Goal: Task Accomplishment & Management: Use online tool/utility

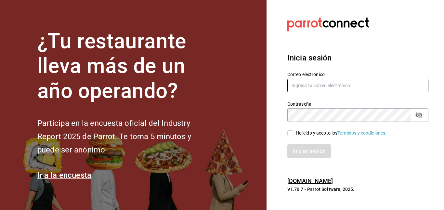
type input "[EMAIL_ADDRESS][DOMAIN_NAME]"
click at [289, 131] on input "He leído y acepto los Términos y condiciones." at bounding box center [290, 133] width 6 height 6
checkbox input "true"
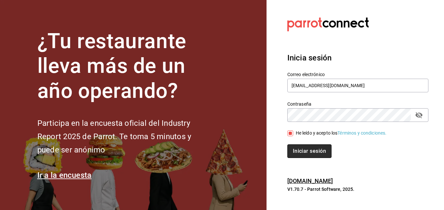
click at [299, 146] on button "Iniciar sesión" at bounding box center [309, 151] width 44 height 14
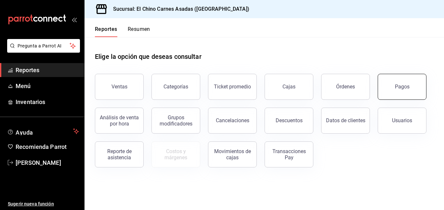
click at [393, 80] on button "Pagos" at bounding box center [401, 87] width 49 height 26
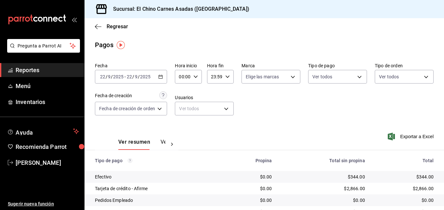
click at [160, 76] on icon "button" at bounding box center [160, 76] width 5 height 5
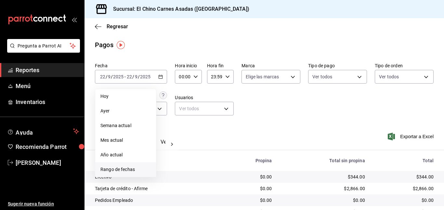
click at [127, 165] on li "Rango de fechas" at bounding box center [125, 169] width 61 height 15
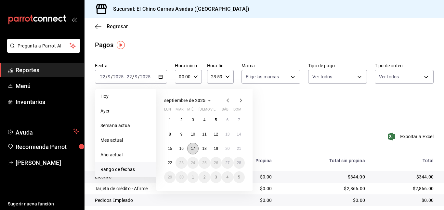
click at [193, 147] on abbr "17" at bounding box center [193, 148] width 4 height 5
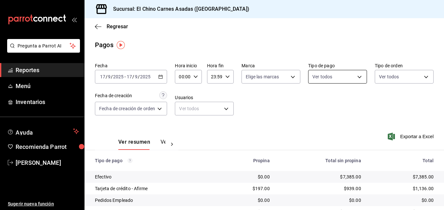
click at [321, 80] on body "Pregunta a Parrot AI Reportes Menú Inventarios Ayuda Recomienda Parrot Mayte To…" at bounding box center [222, 105] width 444 height 210
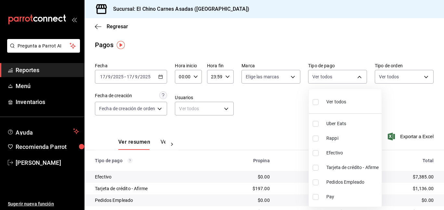
click at [316, 166] on input "checkbox" at bounding box center [315, 168] width 6 height 6
checkbox input "true"
type input "911facc3-db66-4f96-9396-e27ce013f68a"
click at [396, 79] on div at bounding box center [222, 105] width 444 height 210
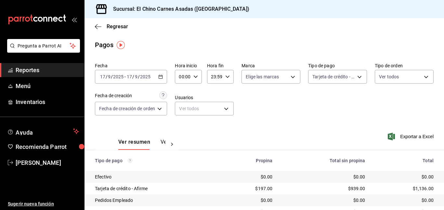
click at [396, 79] on body "Pregunta a Parrot AI Reportes Menú Inventarios Ayuda Recomienda Parrot Mayte To…" at bounding box center [222, 105] width 444 height 210
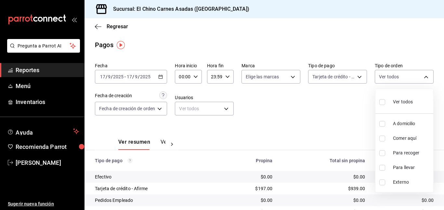
click at [381, 123] on input "checkbox" at bounding box center [382, 124] width 6 height 6
checkbox input "true"
type input "97cbf8b1-65ca-4e3d-86af-5eaa739a991f"
click at [382, 151] on input "checkbox" at bounding box center [382, 153] width 6 height 6
checkbox input "true"
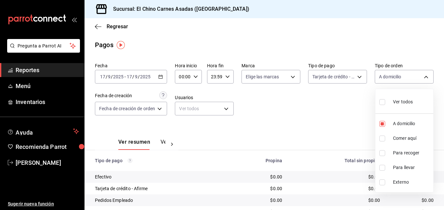
type input "97cbf8b1-65ca-4e3d-86af-5eaa739a991f,9184a79c-109f-4a06-b406-e1ad067f52b1"
click at [382, 165] on input "checkbox" at bounding box center [382, 168] width 6 height 6
checkbox input "true"
type input "97cbf8b1-65ca-4e3d-86af-5eaa739a991f,9184a79c-109f-4a06-b406-e1ad067f52b1,26f01…"
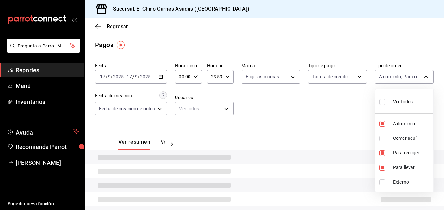
click at [350, 105] on div at bounding box center [222, 105] width 444 height 210
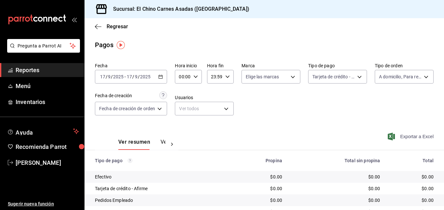
click at [390, 134] on icon "button" at bounding box center [390, 136] width 7 height 8
click at [396, 77] on body "Pregunta a Parrot AI Reportes Menú Inventarios Ayuda Recomienda Parrot Mayte To…" at bounding box center [222, 105] width 444 height 210
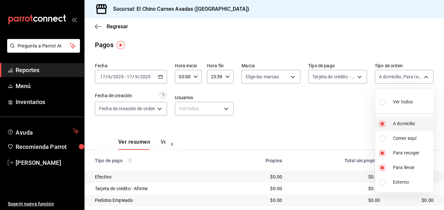
click at [382, 122] on input "checkbox" at bounding box center [382, 124] width 6 height 6
checkbox input "false"
type input "9184a79c-109f-4a06-b406-e1ad067f52b1,26f011f2-9ba5-4726-92d6-979f7a22c510"
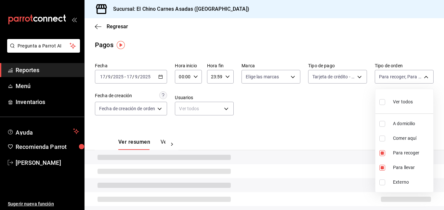
click at [382, 122] on input "checkbox" at bounding box center [382, 124] width 6 height 6
checkbox input "true"
type input "9184a79c-109f-4a06-b406-e1ad067f52b1,26f011f2-9ba5-4726-92d6-979f7a22c510,97cbf…"
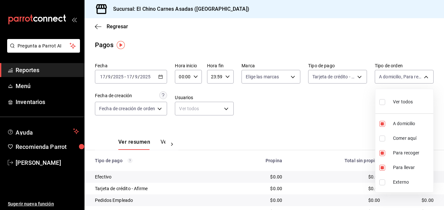
click at [66, 81] on div at bounding box center [222, 105] width 444 height 210
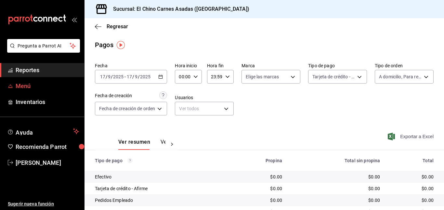
click at [24, 83] on span "Menú" at bounding box center [47, 85] width 63 height 9
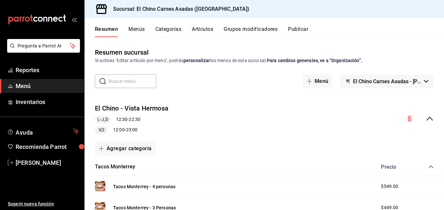
click at [132, 29] on button "Menús" at bounding box center [136, 31] width 16 height 11
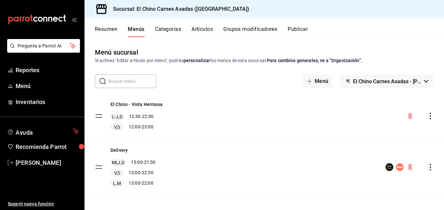
click at [430, 114] on icon "actions" at bounding box center [430, 116] width 6 height 6
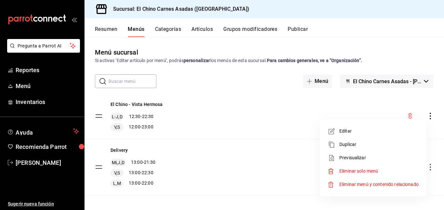
click at [350, 128] on span "Editar" at bounding box center [378, 131] width 79 height 7
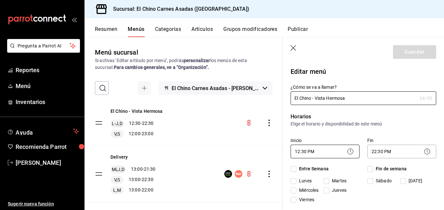
checkbox input "true"
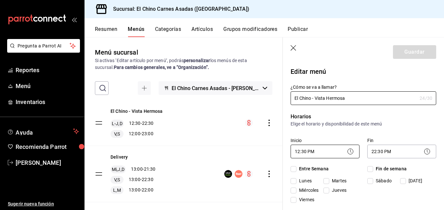
checkbox input "true"
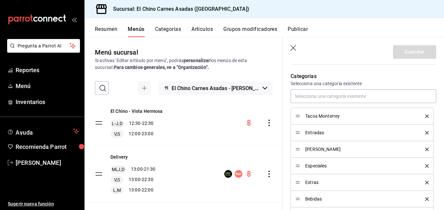
scroll to position [273, 0]
click at [338, 145] on span "Carne Asada" at bounding box center [360, 147] width 110 height 5
click at [307, 150] on span "Carne Asada" at bounding box center [360, 147] width 110 height 5
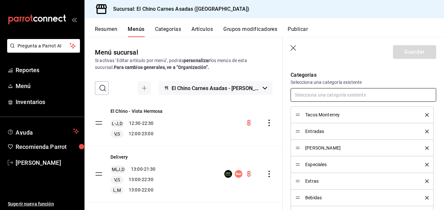
click at [315, 95] on input "text" at bounding box center [362, 95] width 145 height 14
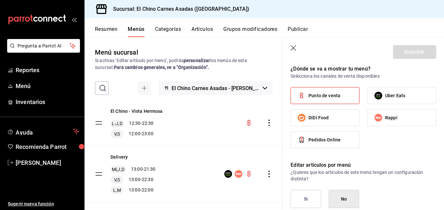
scroll to position [491, 0]
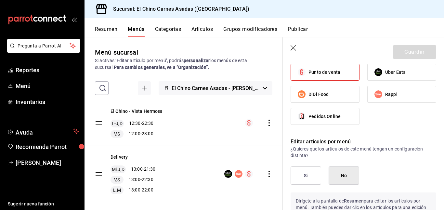
type input "top"
click at [293, 46] on icon "button" at bounding box center [293, 48] width 6 height 6
checkbox input "false"
type input "1758577103403"
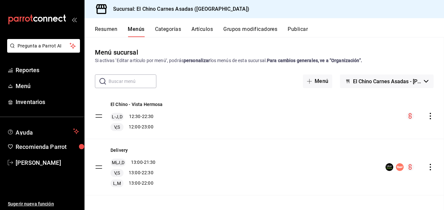
checkbox input "false"
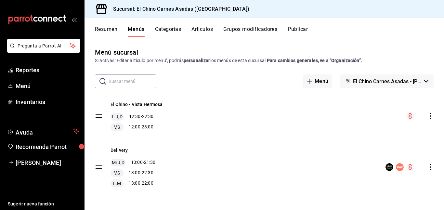
scroll to position [256, 0]
click at [198, 28] on button "Artículos" at bounding box center [201, 31] width 21 height 11
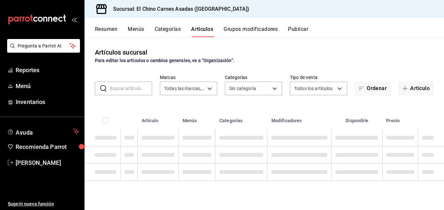
type input "c11c385b-93b9-4ca8-8a1d-7e8f1c5a922a,c05bf8eb-8d17-4dcc-a729-44b830987d9d"
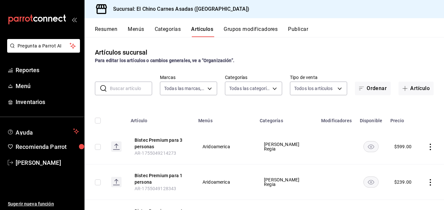
type input "aa160555-393d-4621-b1e8-b55f80a26801,fdf3014c-ebcd-4ed9-8205-778fcc780e1d,c2fcb…"
click at [209, 89] on body "Pregunta a Parrot AI Reportes Menú Inventarios Ayuda Recomienda Parrot Mayte To…" at bounding box center [222, 105] width 444 height 210
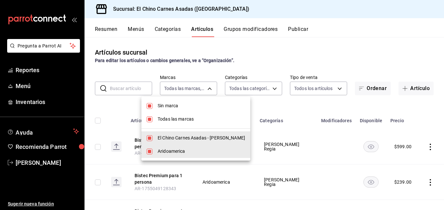
click at [192, 152] on span "Aridoamerica" at bounding box center [200, 151] width 87 height 7
type input "c11c385b-93b9-4ca8-8a1d-7e8f1c5a922a"
checkbox input "false"
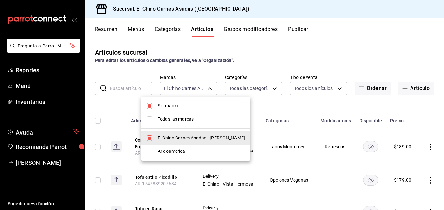
click at [268, 105] on div at bounding box center [222, 105] width 444 height 210
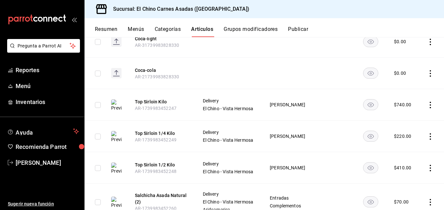
scroll to position [1182, 0]
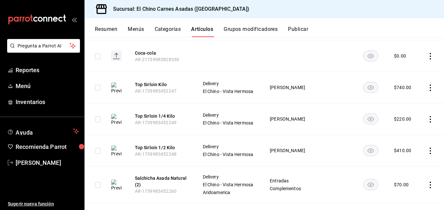
click at [370, 85] on icon "availability-product" at bounding box center [370, 87] width 6 height 5
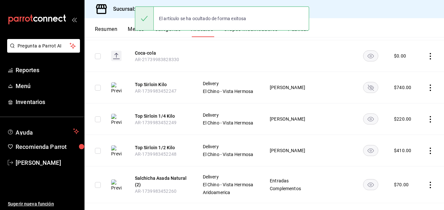
click at [370, 114] on rect "availability-product" at bounding box center [370, 119] width 15 height 11
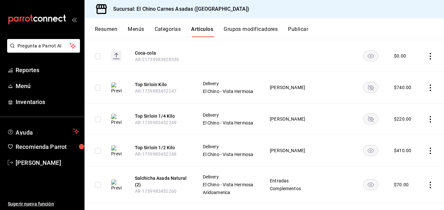
click at [372, 145] on rect "availability-product" at bounding box center [370, 150] width 15 height 11
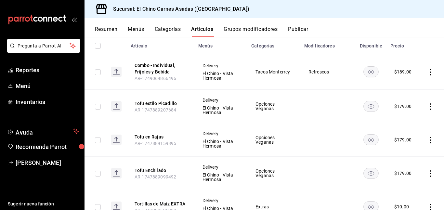
scroll to position [0, 0]
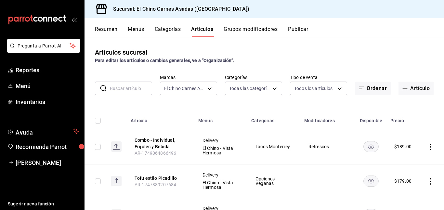
click at [165, 31] on button "Categorías" at bounding box center [168, 31] width 26 height 11
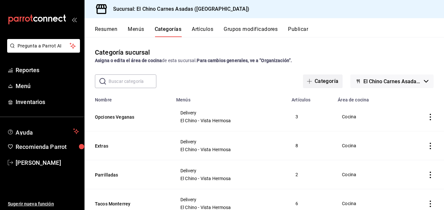
click at [334, 80] on button "Categoría" at bounding box center [323, 81] width 40 height 14
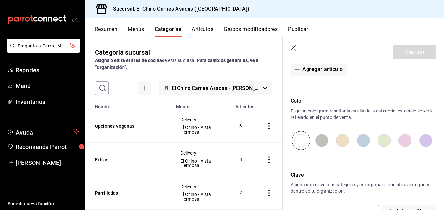
scroll to position [217, 0]
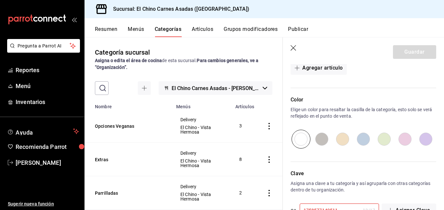
click at [293, 45] on icon "button" at bounding box center [293, 48] width 6 height 6
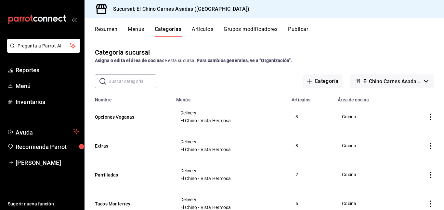
click at [386, 78] on span "El Chino Carnes Asadas - Terranova" at bounding box center [392, 81] width 58 height 6
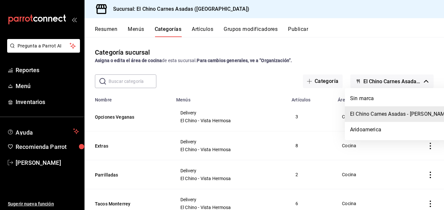
click at [265, 74] on div at bounding box center [222, 105] width 444 height 210
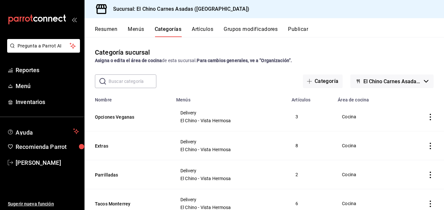
click at [105, 27] on button "Resumen" at bounding box center [106, 31] width 22 height 11
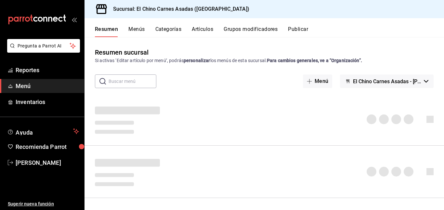
click at [136, 29] on button "Menús" at bounding box center [136, 31] width 16 height 11
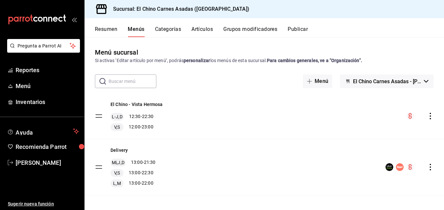
scroll to position [4, 0]
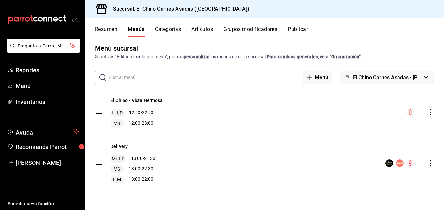
click at [430, 162] on icon "actions" at bounding box center [430, 163] width 6 height 6
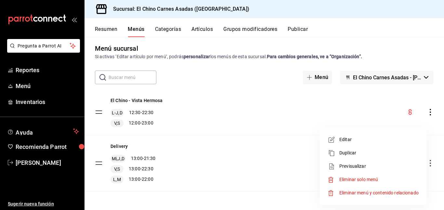
click at [374, 139] on span "Editar" at bounding box center [378, 139] width 79 height 7
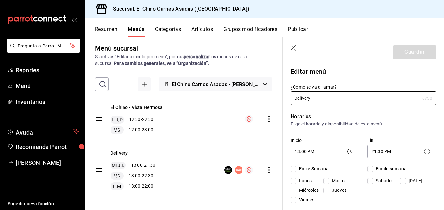
checkbox input "true"
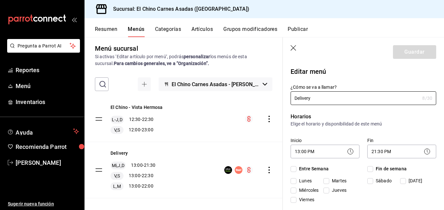
checkbox input "true"
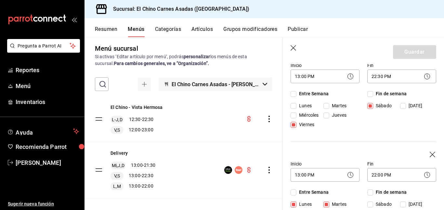
scroll to position [177, 0]
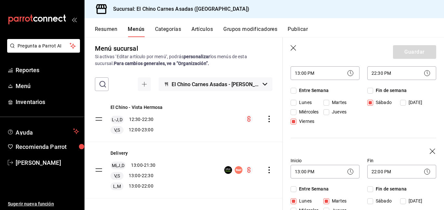
click at [291, 45] on icon "button" at bounding box center [293, 48] width 6 height 6
checkbox input "false"
type input "1758577178066"
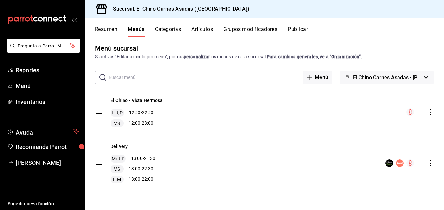
checkbox input "false"
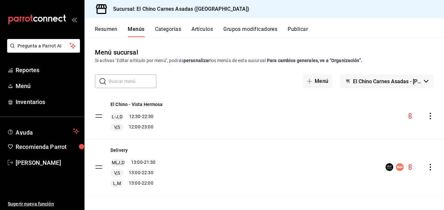
click at [104, 27] on button "Resumen" at bounding box center [106, 31] width 22 height 11
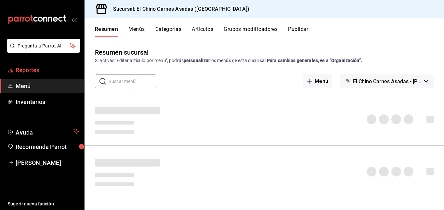
click at [36, 70] on span "Reportes" at bounding box center [47, 70] width 63 height 9
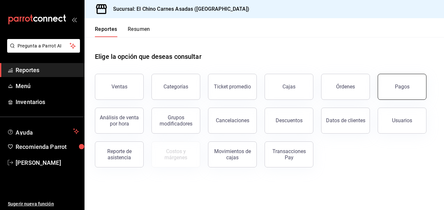
click at [394, 85] on div "Pagos" at bounding box center [401, 86] width 15 height 6
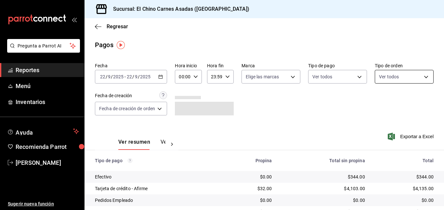
click at [391, 76] on body "Pregunta a Parrot AI Reportes Menú Inventarios Ayuda Recomienda Parrot Mayte To…" at bounding box center [222, 105] width 444 height 210
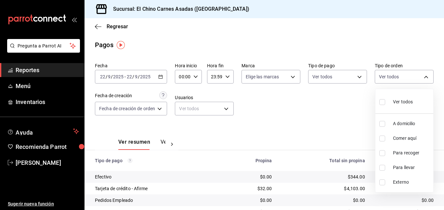
click at [161, 77] on div at bounding box center [222, 105] width 444 height 210
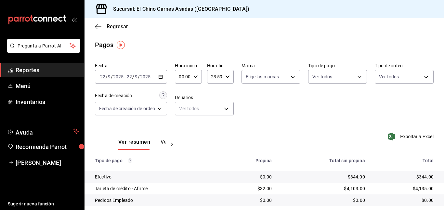
click at [160, 75] on icon "button" at bounding box center [160, 76] width 5 height 5
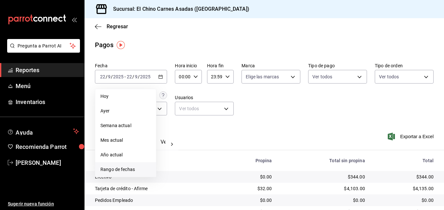
click at [132, 169] on span "Rango de fechas" at bounding box center [125, 169] width 50 height 7
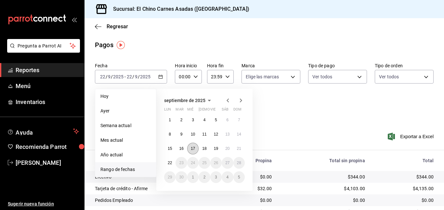
click at [191, 147] on abbr "17" at bounding box center [193, 148] width 4 height 5
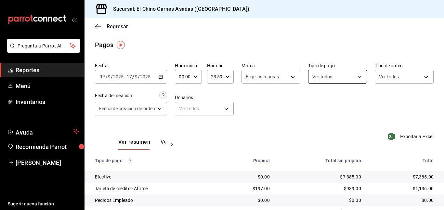
click at [350, 73] on body "Pregunta a Parrot AI Reportes Menú Inventarios Ayuda Recomienda Parrot Mayte To…" at bounding box center [222, 105] width 444 height 210
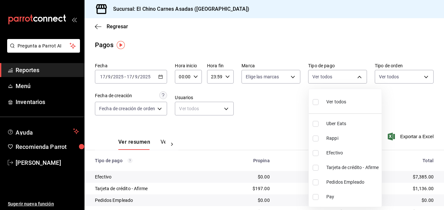
click at [317, 168] on input "checkbox" at bounding box center [315, 168] width 6 height 6
checkbox input "true"
type input "911facc3-db66-4f96-9396-e27ce013f68a"
click at [383, 76] on div at bounding box center [222, 105] width 444 height 210
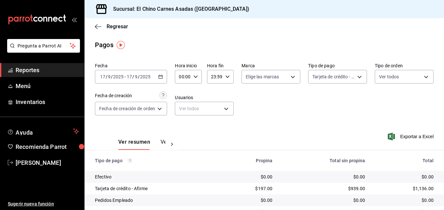
click at [383, 76] on body "Pregunta a Parrot AI Reportes Menú Inventarios Ayuda Recomienda Parrot Mayte To…" at bounding box center [222, 105] width 444 height 210
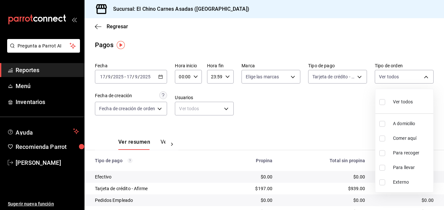
click at [381, 122] on input "checkbox" at bounding box center [382, 124] width 6 height 6
checkbox input "true"
type input "97cbf8b1-65ca-4e3d-86af-5eaa739a991f"
click at [381, 153] on input "checkbox" at bounding box center [382, 153] width 6 height 6
checkbox input "true"
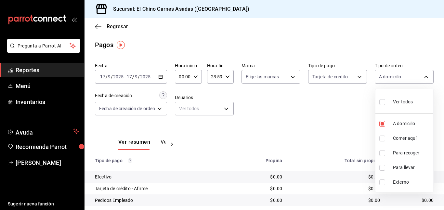
type input "97cbf8b1-65ca-4e3d-86af-5eaa739a991f,9184a79c-109f-4a06-b406-e1ad067f52b1"
click at [382, 166] on input "checkbox" at bounding box center [382, 168] width 6 height 6
checkbox input "true"
type input "97cbf8b1-65ca-4e3d-86af-5eaa739a991f,9184a79c-109f-4a06-b406-e1ad067f52b1,26f01…"
click at [356, 110] on div at bounding box center [222, 105] width 444 height 210
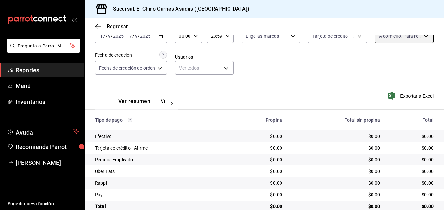
scroll to position [34, 0]
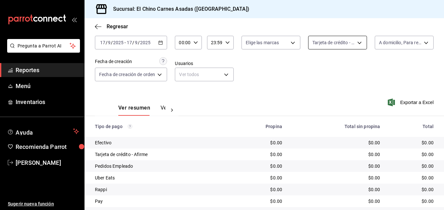
click at [359, 40] on body "Pregunta a Parrot AI Reportes Menú Inventarios Ayuda Recomienda Parrot Mayte To…" at bounding box center [222, 105] width 444 height 210
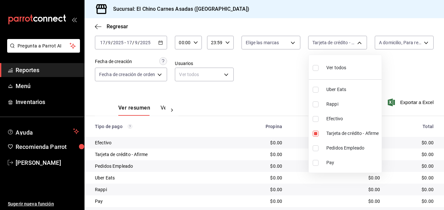
click at [314, 117] on input "checkbox" at bounding box center [315, 119] width 6 height 6
checkbox input "true"
type input "911facc3-db66-4f96-9396-e27ce013f68a,1ec4ab05-2c6d-4a73-bd6f-51d991b2c058"
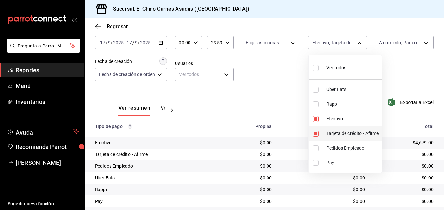
click at [315, 131] on input "checkbox" at bounding box center [315, 134] width 6 height 6
checkbox input "false"
type input "1ec4ab05-2c6d-4a73-bd6f-51d991b2c058"
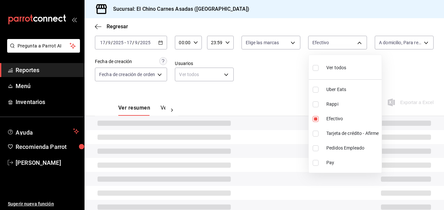
click at [287, 90] on div at bounding box center [222, 105] width 444 height 210
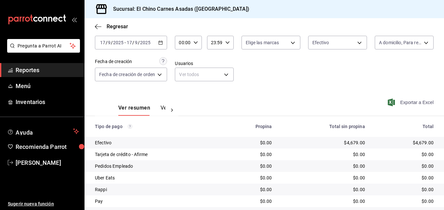
click at [390, 101] on icon "button" at bounding box center [390, 102] width 7 height 8
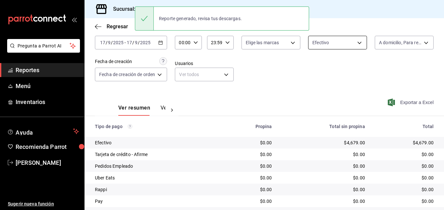
click at [343, 42] on body "Pregunta a Parrot AI Reportes Menú Inventarios Ayuda Recomienda Parrot Mayte To…" at bounding box center [222, 105] width 444 height 210
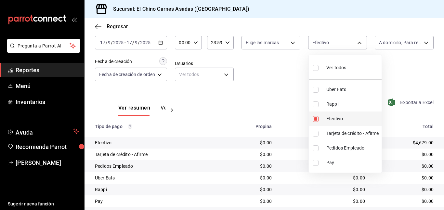
click at [316, 118] on input "checkbox" at bounding box center [315, 119] width 6 height 6
checkbox input "false"
click at [316, 102] on input "checkbox" at bounding box center [315, 104] width 6 height 6
checkbox input "true"
type input "c4801f15-3c0b-449a-993a-8f6a6652c3e6"
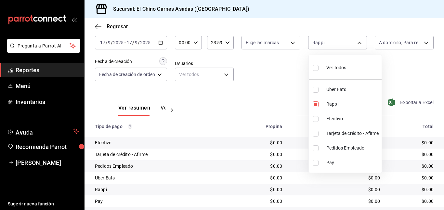
click at [315, 87] on input "checkbox" at bounding box center [315, 90] width 6 height 6
checkbox input "true"
type input "c4801f15-3c0b-449a-993a-8f6a6652c3e6,067e2e58-163f-431b-a29b-4254b34a315f"
click at [392, 52] on div at bounding box center [222, 105] width 444 height 210
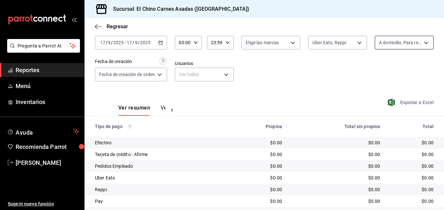
click at [393, 42] on body "Pregunta a Parrot AI Reportes Menú Inventarios Ayuda Recomienda Parrot Mayte To…" at bounding box center [222, 105] width 444 height 210
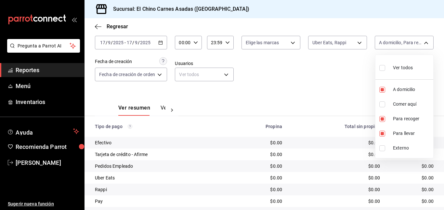
click at [382, 66] on input "checkbox" at bounding box center [382, 68] width 6 height 6
checkbox input "true"
type input "97cbf8b1-65ca-4e3d-86af-5eaa739a991f,85e642e5-1fae-4f46-8d5d-6355efdb8fdd,9184a…"
checkbox input "true"
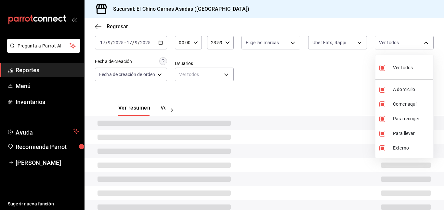
click at [356, 69] on div at bounding box center [222, 105] width 444 height 210
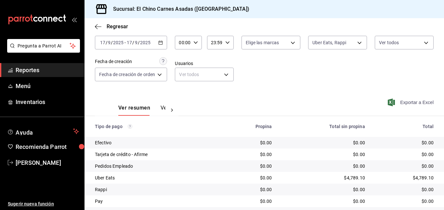
click at [391, 101] on icon "button" at bounding box center [390, 102] width 7 height 8
click at [340, 41] on body "Pregunta a Parrot AI Reportes Menú Inventarios Ayuda Recomienda Parrot Mayte To…" at bounding box center [222, 105] width 444 height 210
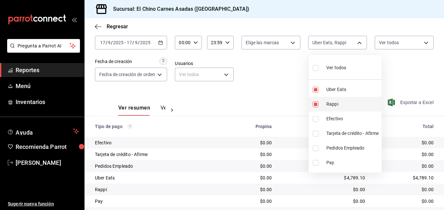
click at [318, 101] on input "checkbox" at bounding box center [315, 104] width 6 height 6
checkbox input "false"
type input "067e2e58-163f-431b-a29b-4254b34a315f"
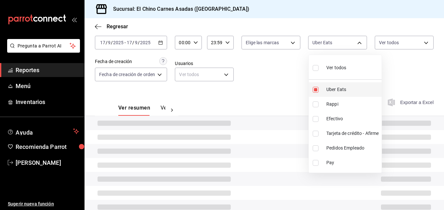
click at [317, 87] on input "checkbox" at bounding box center [315, 90] width 6 height 6
checkbox input "false"
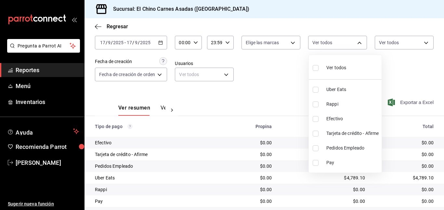
click at [316, 133] on input "checkbox" at bounding box center [315, 134] width 6 height 6
checkbox input "true"
type input "911facc3-db66-4f96-9396-e27ce013f68a"
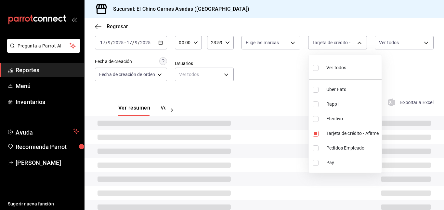
click at [387, 40] on div at bounding box center [222, 105] width 444 height 210
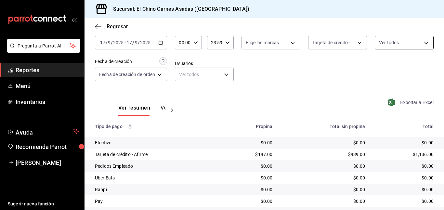
click at [386, 43] on body "Pregunta a Parrot AI Reportes Menú Inventarios Ayuda Recomienda Parrot Mayte To…" at bounding box center [222, 105] width 444 height 210
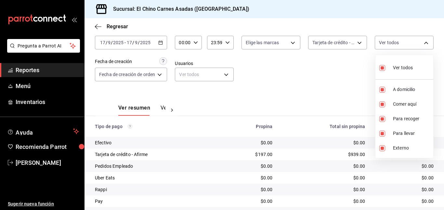
click at [382, 68] on input "checkbox" at bounding box center [382, 68] width 6 height 6
checkbox input "false"
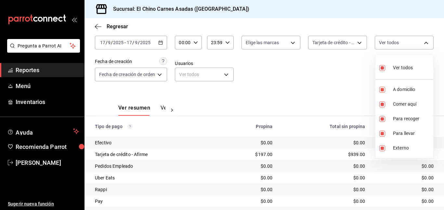
checkbox input "false"
click at [381, 102] on input "checkbox" at bounding box center [382, 104] width 6 height 6
checkbox input "true"
type input "85e642e5-1fae-4f46-8d5d-6355efdb8fdd"
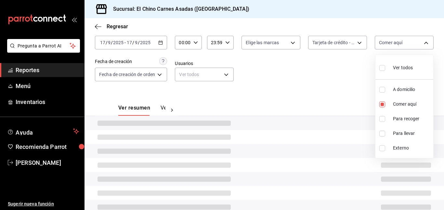
click at [357, 89] on div at bounding box center [222, 105] width 444 height 210
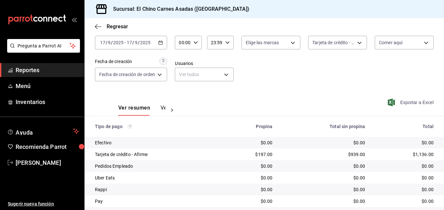
click at [391, 102] on icon "button" at bounding box center [390, 102] width 7 height 8
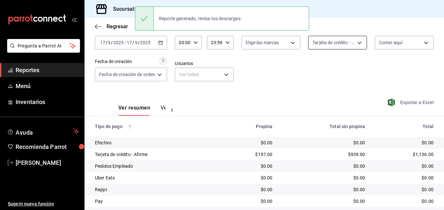
click at [340, 36] on body "Pregunta a Parrot AI Reportes Menú Inventarios Ayuda Recomienda Parrot Mayte To…" at bounding box center [222, 105] width 444 height 210
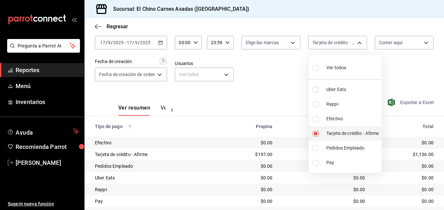
click at [313, 131] on input "checkbox" at bounding box center [315, 134] width 6 height 6
checkbox input "false"
click at [315, 118] on input "checkbox" at bounding box center [315, 119] width 6 height 6
checkbox input "true"
type input "1ec4ab05-2c6d-4a73-bd6f-51d991b2c058"
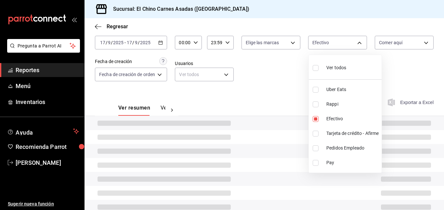
click at [295, 84] on div at bounding box center [222, 105] width 444 height 210
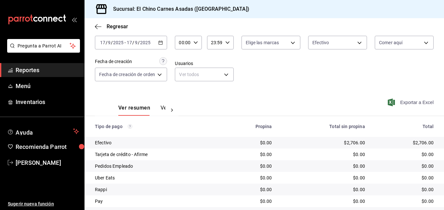
click at [394, 101] on icon "button" at bounding box center [390, 102] width 7 height 8
click at [344, 44] on body "Pregunta a Parrot AI Reportes Menú Inventarios Ayuda Recomienda Parrot Mayte To…" at bounding box center [222, 105] width 444 height 210
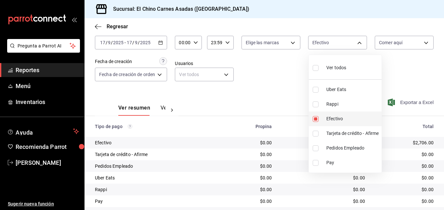
click at [316, 120] on input "checkbox" at bounding box center [315, 119] width 6 height 6
checkbox input "false"
click at [271, 52] on div at bounding box center [222, 105] width 444 height 210
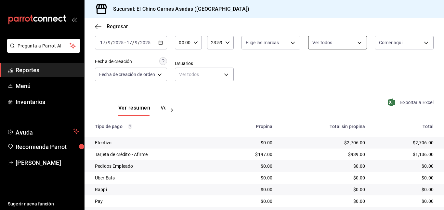
click at [343, 39] on body "Pregunta a Parrot AI Reportes Menú Inventarios Ayuda Recomienda Parrot Mayte To…" at bounding box center [222, 105] width 444 height 210
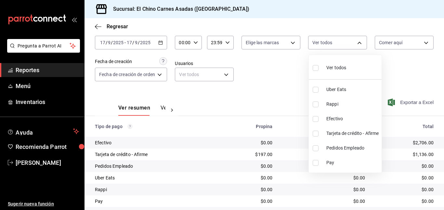
click at [394, 40] on div at bounding box center [222, 105] width 444 height 210
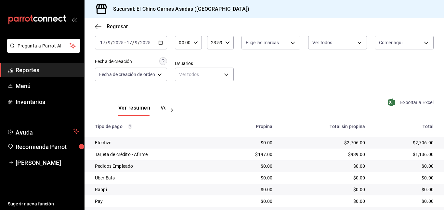
click at [394, 40] on div "Ver todos Uber Eats Rappi Efectivo Tarjeta de crédito - Afirme Pedidos Empleado…" at bounding box center [222, 105] width 444 height 210
click at [394, 40] on body "Pregunta a Parrot AI Reportes Menú Inventarios Ayuda Recomienda Parrot Mayte To…" at bounding box center [222, 105] width 444 height 210
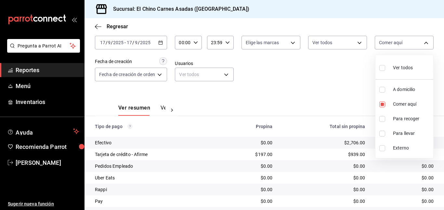
click at [394, 65] on span "Ver todos" at bounding box center [403, 67] width 20 height 7
type input "97cbf8b1-65ca-4e3d-86af-5eaa739a991f,85e642e5-1fae-4f46-8d5d-6355efdb8fdd,9184a…"
checkbox input "true"
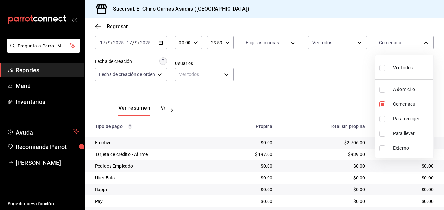
checkbox input "true"
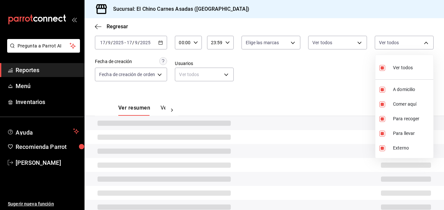
click at [333, 72] on div at bounding box center [222, 105] width 444 height 210
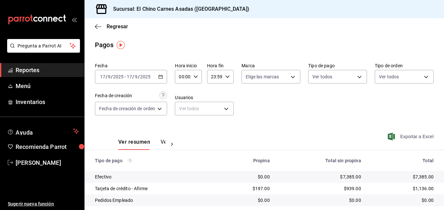
click at [160, 77] on icon "button" at bounding box center [160, 76] width 5 height 5
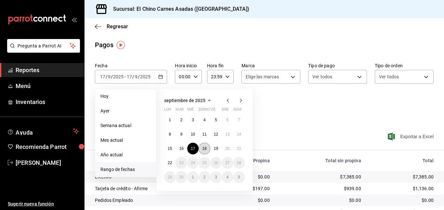
click at [206, 146] on button "18" at bounding box center [203, 149] width 11 height 12
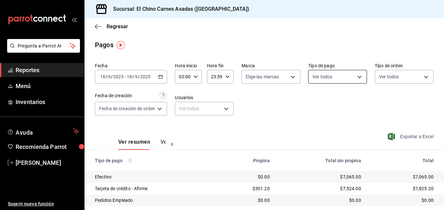
click at [332, 73] on body "Pregunta a Parrot AI Reportes Menú Inventarios Ayuda Recomienda Parrot Mayte To…" at bounding box center [222, 105] width 444 height 210
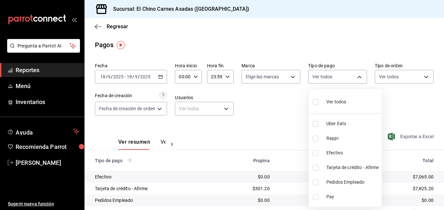
click at [314, 166] on input "checkbox" at bounding box center [315, 168] width 6 height 6
checkbox input "true"
type input "911facc3-db66-4f96-9396-e27ce013f68a"
click at [384, 81] on div at bounding box center [222, 105] width 444 height 210
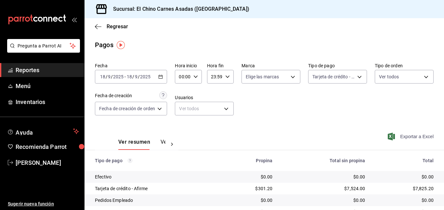
click at [384, 81] on body "Pregunta a Parrot AI Reportes Menú Inventarios Ayuda Recomienda Parrot Mayte To…" at bounding box center [222, 105] width 444 height 210
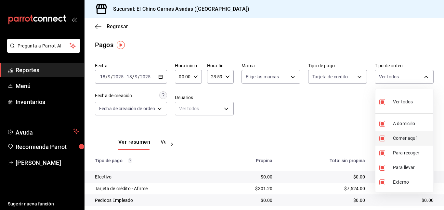
click at [383, 135] on input "checkbox" at bounding box center [382, 138] width 6 height 6
checkbox input "false"
type input "97cbf8b1-65ca-4e3d-86af-5eaa739a991f,9184a79c-109f-4a06-b406-e1ad067f52b1,26f01…"
checkbox input "false"
click at [382, 179] on input "checkbox" at bounding box center [382, 182] width 6 height 6
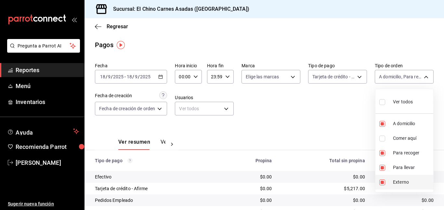
checkbox input "false"
type input "97cbf8b1-65ca-4e3d-86af-5eaa739a991f,9184a79c-109f-4a06-b406-e1ad067f52b1,26f01…"
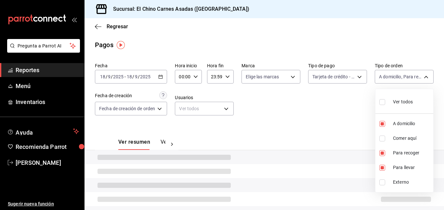
click at [347, 138] on div at bounding box center [222, 105] width 444 height 210
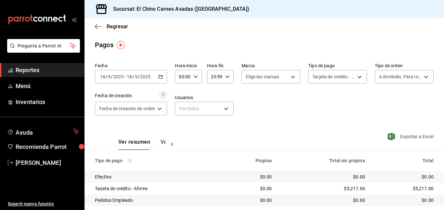
click at [391, 132] on icon "button" at bounding box center [390, 136] width 7 height 8
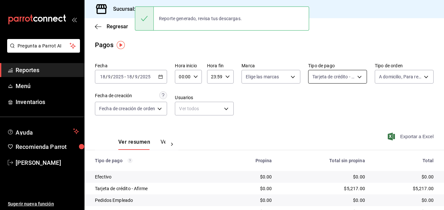
click at [336, 77] on body "Pregunta a Parrot AI Reportes Menú Inventarios Ayuda Recomienda Parrot Mayte To…" at bounding box center [222, 105] width 444 height 210
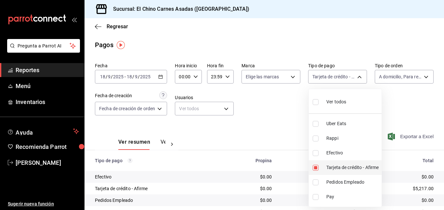
click at [315, 166] on input "checkbox" at bounding box center [315, 168] width 6 height 6
checkbox input "false"
click at [316, 153] on input "checkbox" at bounding box center [315, 153] width 6 height 6
checkbox input "true"
type input "1ec4ab05-2c6d-4a73-bd6f-51d991b2c058"
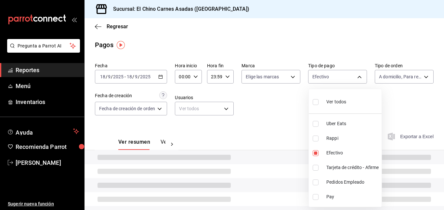
click at [290, 114] on div at bounding box center [222, 105] width 444 height 210
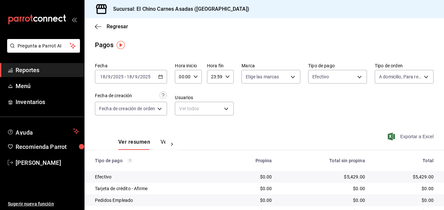
click at [392, 134] on icon "button" at bounding box center [390, 136] width 7 height 8
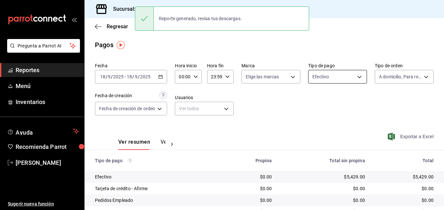
click at [328, 72] on body "Pregunta a Parrot AI Reportes Menú Inventarios Ayuda Recomienda Parrot Mayte To…" at bounding box center [222, 105] width 444 height 210
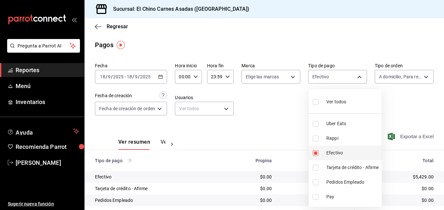
click at [314, 150] on input "checkbox" at bounding box center [315, 153] width 6 height 6
checkbox input "false"
click at [317, 135] on input "checkbox" at bounding box center [315, 138] width 6 height 6
checkbox input "true"
type input "c4801f15-3c0b-449a-993a-8f6a6652c3e6"
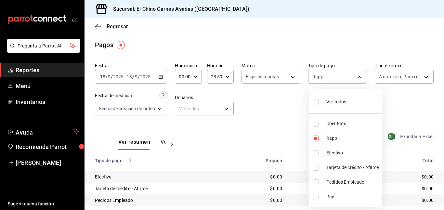
click at [315, 122] on input "checkbox" at bounding box center [315, 124] width 6 height 6
checkbox input "true"
type input "c4801f15-3c0b-449a-993a-8f6a6652c3e6,067e2e58-163f-431b-a29b-4254b34a315f"
click at [386, 72] on div at bounding box center [222, 105] width 444 height 210
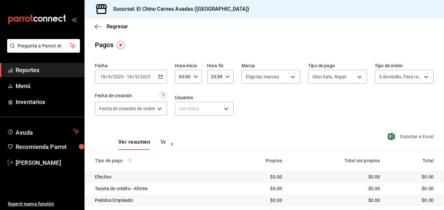
click at [386, 72] on body "Pregunta a Parrot AI Reportes Menú Inventarios Ayuda Recomienda Parrot Mayte To…" at bounding box center [222, 105] width 444 height 210
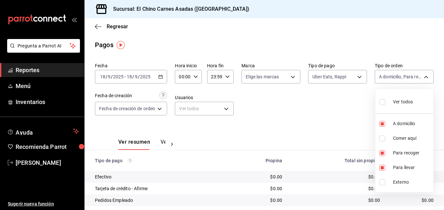
click at [381, 99] on input "checkbox" at bounding box center [382, 102] width 6 height 6
checkbox input "true"
type input "97cbf8b1-65ca-4e3d-86af-5eaa739a991f,85e642e5-1fae-4f46-8d5d-6355efdb8fdd,9184a…"
checkbox input "true"
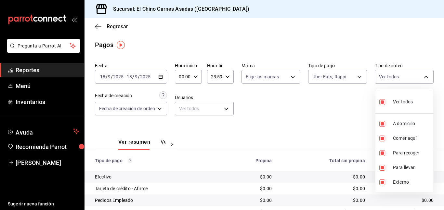
click at [348, 110] on div at bounding box center [222, 105] width 444 height 210
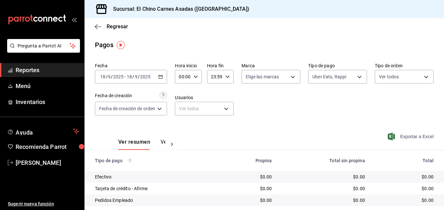
click at [393, 135] on icon "button" at bounding box center [390, 136] width 7 height 8
click at [390, 134] on icon "button" at bounding box center [390, 136] width 7 height 8
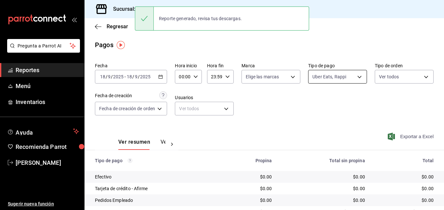
click at [352, 76] on body "Pregunta a Parrot AI Reportes Menú Inventarios Ayuda Recomienda Parrot Mayte To…" at bounding box center [222, 105] width 444 height 210
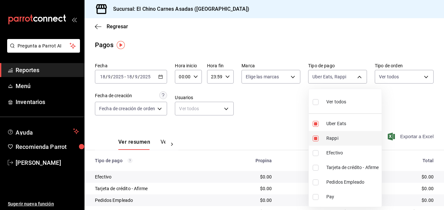
click at [314, 137] on input "checkbox" at bounding box center [315, 138] width 6 height 6
checkbox input "false"
type input "067e2e58-163f-431b-a29b-4254b34a315f"
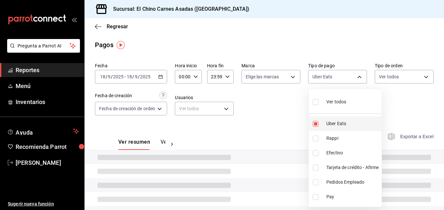
click at [315, 122] on input "checkbox" at bounding box center [315, 124] width 6 height 6
checkbox input "false"
click at [315, 166] on input "checkbox" at bounding box center [315, 168] width 6 height 6
checkbox input "true"
type input "911facc3-db66-4f96-9396-e27ce013f68a"
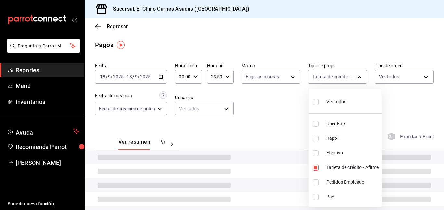
click at [282, 130] on div at bounding box center [222, 105] width 444 height 210
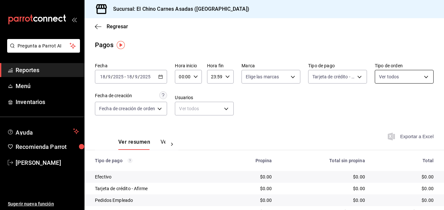
click at [389, 75] on body "Pregunta a Parrot AI Reportes Menú Inventarios Ayuda Recomienda Parrot Mayte To…" at bounding box center [222, 105] width 444 height 210
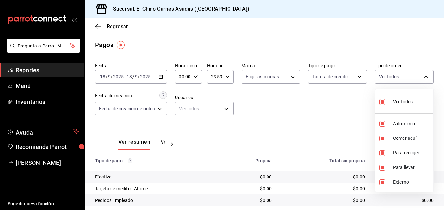
click at [382, 100] on input "checkbox" at bounding box center [382, 102] width 6 height 6
checkbox input "false"
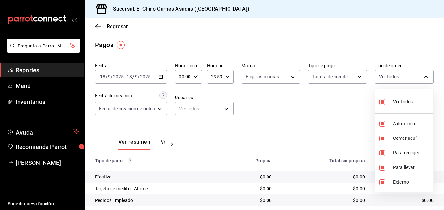
checkbox input "false"
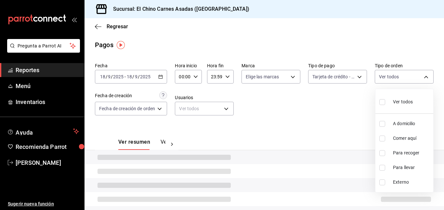
click at [382, 135] on input "checkbox" at bounding box center [382, 138] width 6 height 6
checkbox input "true"
type input "85e642e5-1fae-4f46-8d5d-6355efdb8fdd"
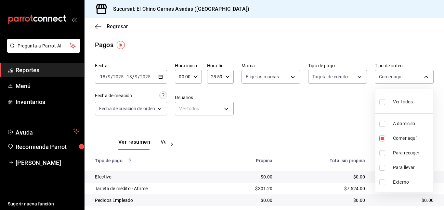
click at [355, 118] on div at bounding box center [222, 105] width 444 height 210
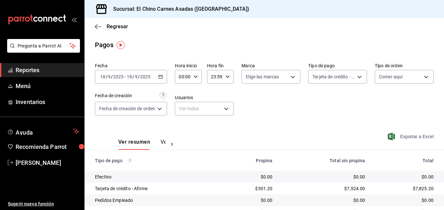
click at [390, 133] on icon "button" at bounding box center [390, 136] width 7 height 8
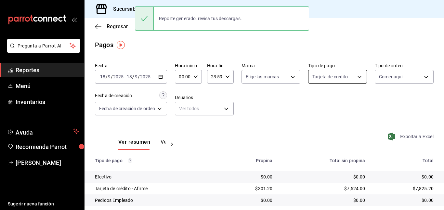
click at [345, 76] on body "Pregunta a Parrot AI Reportes Menú Inventarios Ayuda Recomienda Parrot Mayte To…" at bounding box center [222, 105] width 444 height 210
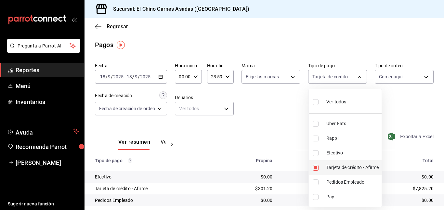
click at [315, 165] on input "checkbox" at bounding box center [315, 168] width 6 height 6
checkbox input "false"
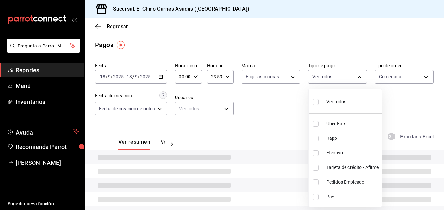
click at [314, 152] on input "checkbox" at bounding box center [315, 153] width 6 height 6
checkbox input "true"
type input "1ec4ab05-2c6d-4a73-bd6f-51d991b2c058"
click at [288, 118] on div at bounding box center [222, 105] width 444 height 210
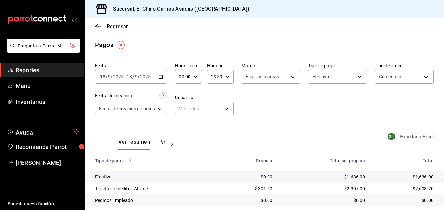
click at [398, 138] on span "Exportar a Excel" at bounding box center [411, 136] width 44 height 8
click at [321, 73] on body "Pregunta a Parrot AI Reportes Menú Inventarios Ayuda Recomienda Parrot Mayte To…" at bounding box center [222, 105] width 444 height 210
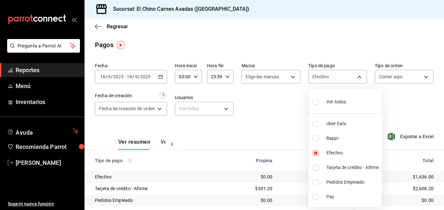
click at [143, 74] on div at bounding box center [222, 105] width 444 height 210
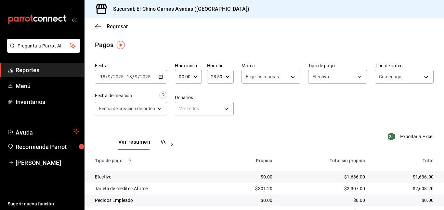
click at [143, 74] on input "2025" at bounding box center [145, 76] width 11 height 5
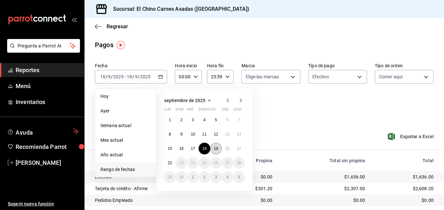
click at [215, 149] on abbr "19" at bounding box center [216, 148] width 4 height 5
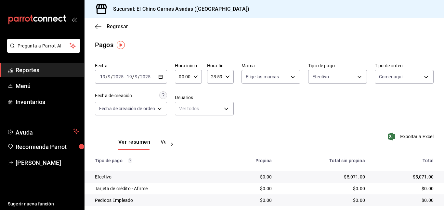
click at [393, 135] on icon "button" at bounding box center [390, 136] width 7 height 8
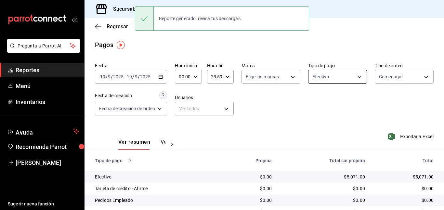
click at [343, 72] on body "Pregunta a Parrot AI Reportes Menú Inventarios Ayuda Recomienda Parrot Mayte To…" at bounding box center [222, 105] width 444 height 210
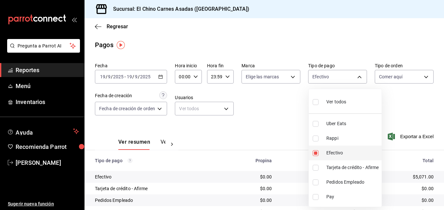
click at [314, 151] on input "checkbox" at bounding box center [315, 153] width 6 height 6
checkbox input "false"
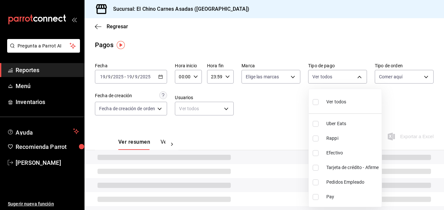
click at [316, 169] on input "checkbox" at bounding box center [315, 168] width 6 height 6
checkbox input "true"
type input "911facc3-db66-4f96-9396-e27ce013f68a"
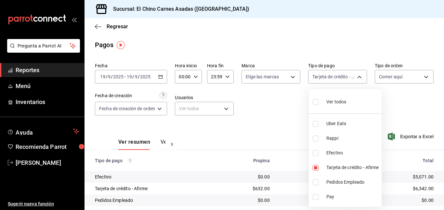
click at [284, 100] on div at bounding box center [222, 105] width 444 height 210
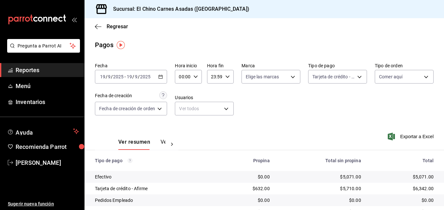
click at [393, 134] on icon "button" at bounding box center [390, 136] width 7 height 8
click at [348, 75] on body "Pregunta a Parrot AI Reportes Menú Inventarios Ayuda Recomienda Parrot Mayte To…" at bounding box center [222, 105] width 444 height 210
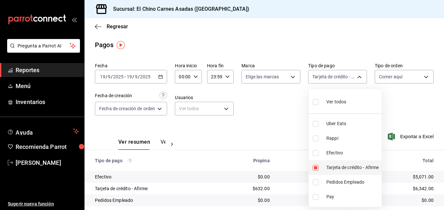
click at [314, 165] on input "checkbox" at bounding box center [315, 168] width 6 height 6
checkbox input "false"
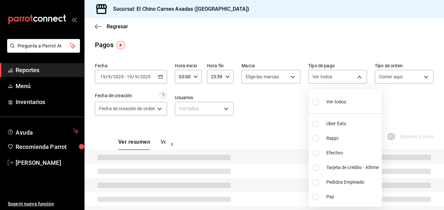
click at [315, 138] on input "checkbox" at bounding box center [315, 138] width 6 height 6
checkbox input "true"
type input "c4801f15-3c0b-449a-993a-8f6a6652c3e6"
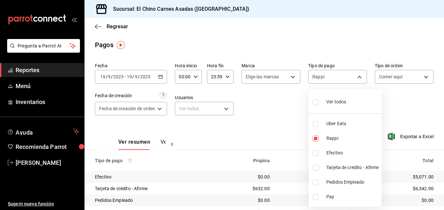
click at [315, 121] on input "checkbox" at bounding box center [315, 124] width 6 height 6
checkbox input "true"
type input "c4801f15-3c0b-449a-993a-8f6a6652c3e6,067e2e58-163f-431b-a29b-4254b34a315f"
click at [392, 77] on div at bounding box center [222, 105] width 444 height 210
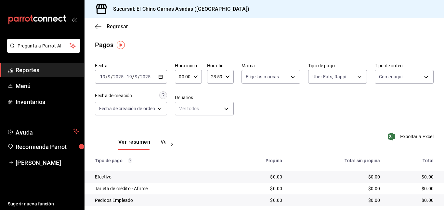
click at [392, 77] on div "Ver todos Uber Eats Rappi Efectivo Tarjeta de crédito - Afirme Pedidos Empleado…" at bounding box center [222, 105] width 444 height 210
click at [392, 77] on body "Pregunta a Parrot AI Reportes Menú Inventarios Ayuda Recomienda Parrot Mayte To…" at bounding box center [222, 105] width 444 height 210
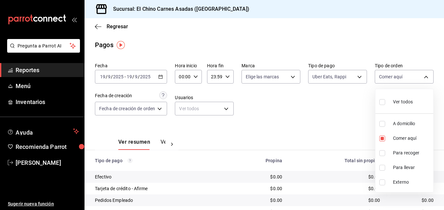
click at [390, 100] on div "Ver todos" at bounding box center [395, 101] width 33 height 14
type input "97cbf8b1-65ca-4e3d-86af-5eaa739a991f,85e642e5-1fae-4f46-8d5d-6355efdb8fdd,9184a…"
checkbox input "true"
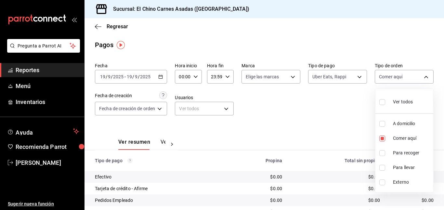
checkbox input "true"
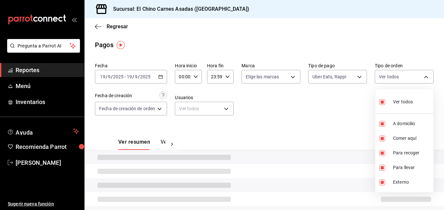
click at [327, 102] on div at bounding box center [222, 105] width 444 height 210
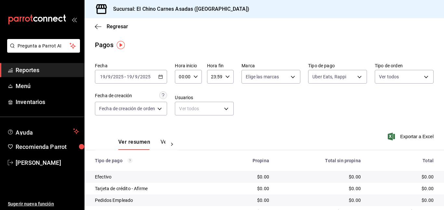
click at [392, 135] on icon "button" at bounding box center [390, 136] width 7 height 8
click at [328, 74] on body "Pregunta a Parrot AI Reportes Menú Inventarios Ayuda Recomienda Parrot Mayte To…" at bounding box center [222, 105] width 444 height 210
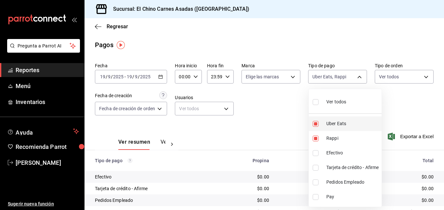
click at [316, 123] on input "checkbox" at bounding box center [315, 124] width 6 height 6
checkbox input "false"
type input "c4801f15-3c0b-449a-993a-8f6a6652c3e6"
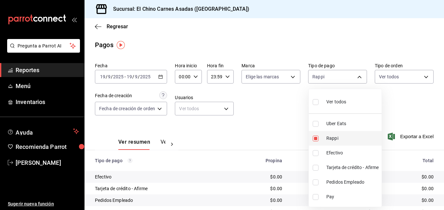
click at [314, 134] on li "Rappi" at bounding box center [344, 138] width 73 height 15
checkbox input "false"
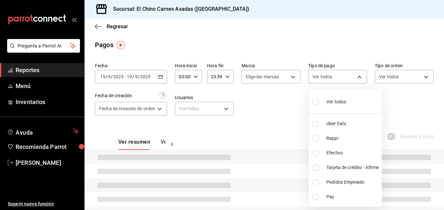
click at [317, 166] on input "checkbox" at bounding box center [315, 168] width 6 height 6
checkbox input "true"
type input "911facc3-db66-4f96-9396-e27ce013f68a"
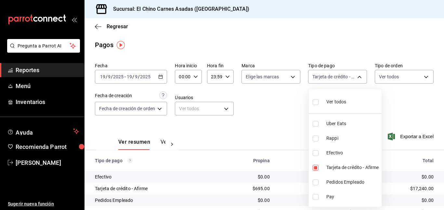
click at [397, 69] on div at bounding box center [222, 105] width 444 height 210
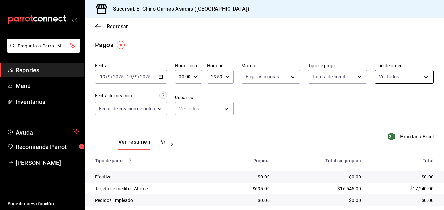
click at [397, 78] on body "Pregunta a Parrot AI Reportes Menú Inventarios Ayuda Recomienda Parrot Mayte To…" at bounding box center [222, 105] width 444 height 210
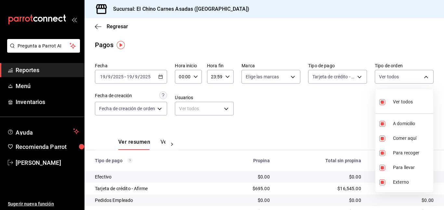
click at [382, 99] on input "checkbox" at bounding box center [382, 102] width 6 height 6
checkbox input "false"
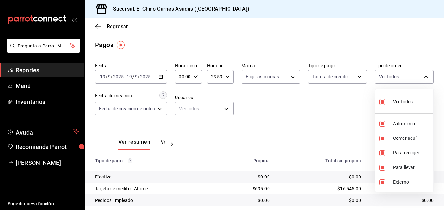
checkbox input "false"
click at [381, 121] on input "checkbox" at bounding box center [382, 124] width 6 height 6
checkbox input "true"
type input "97cbf8b1-65ca-4e3d-86af-5eaa739a991f"
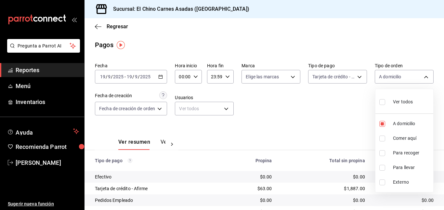
click at [383, 154] on input "checkbox" at bounding box center [382, 153] width 6 height 6
checkbox input "true"
type input "97cbf8b1-65ca-4e3d-86af-5eaa739a991f,9184a79c-109f-4a06-b406-e1ad067f52b1"
click at [382, 169] on input "checkbox" at bounding box center [382, 168] width 6 height 6
checkbox input "true"
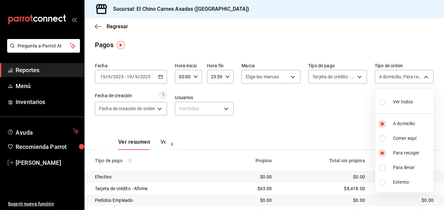
type input "97cbf8b1-65ca-4e3d-86af-5eaa739a991f,9184a79c-109f-4a06-b406-e1ad067f52b1,26f01…"
click at [340, 123] on div at bounding box center [222, 105] width 444 height 210
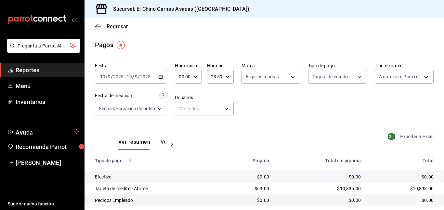
click at [397, 135] on span "Exportar a Excel" at bounding box center [411, 136] width 44 height 8
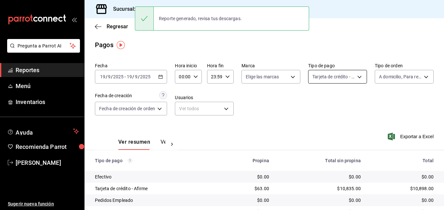
click at [332, 75] on body "Pregunta a Parrot AI Reportes Menú Inventarios Ayuda Recomienda Parrot Mayte To…" at bounding box center [222, 105] width 444 height 210
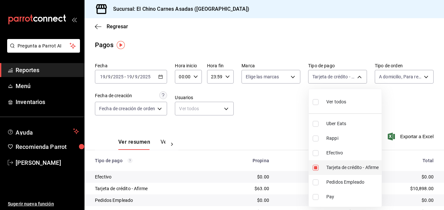
click at [315, 167] on input "checkbox" at bounding box center [315, 168] width 6 height 6
checkbox input "false"
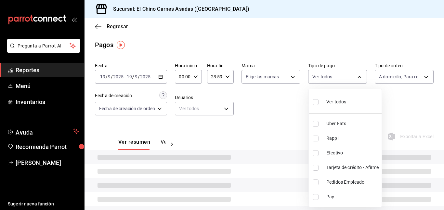
click at [314, 154] on input "checkbox" at bounding box center [315, 153] width 6 height 6
checkbox input "true"
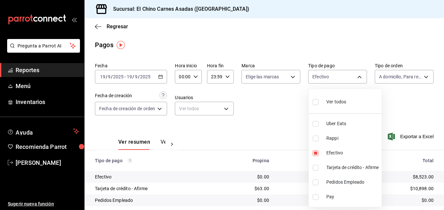
click at [271, 113] on div at bounding box center [222, 105] width 444 height 210
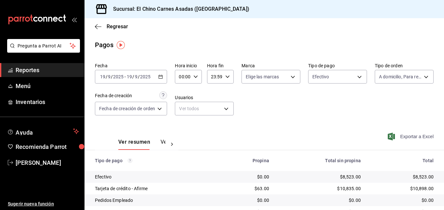
click at [395, 134] on span "Exportar a Excel" at bounding box center [411, 136] width 44 height 8
click at [327, 73] on body "Pregunta a Parrot AI Reportes Menú Inventarios Ayuda Recomienda Parrot Mayte To…" at bounding box center [222, 105] width 444 height 210
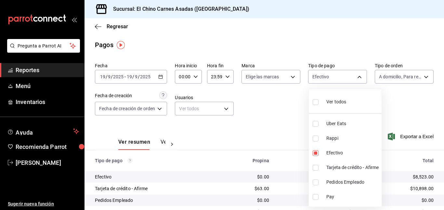
click at [332, 98] on span "Ver todos" at bounding box center [336, 101] width 20 height 7
type input "067e2e58-163f-431b-a29b-4254b34a315f,c4801f15-3c0b-449a-993a-8f6a6652c3e6,1ec4a…"
checkbox input "true"
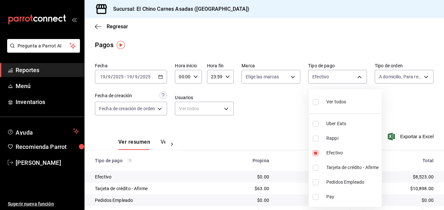
checkbox input "true"
click at [390, 78] on div at bounding box center [222, 105] width 444 height 210
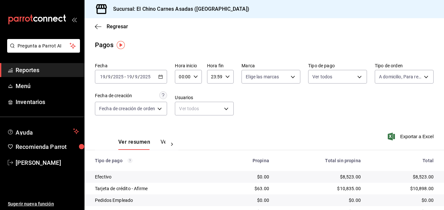
click at [390, 78] on body "Pregunta a Parrot AI Reportes Menú Inventarios Ayuda Recomienda Parrot Mayte To…" at bounding box center [222, 105] width 444 height 210
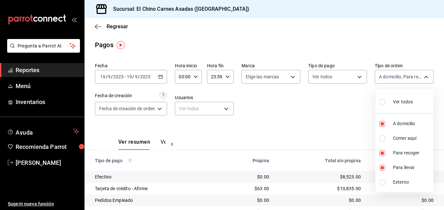
click at [397, 99] on span "Ver todos" at bounding box center [403, 101] width 20 height 7
type input "97cbf8b1-65ca-4e3d-86af-5eaa739a991f,85e642e5-1fae-4f46-8d5d-6355efdb8fdd,9184a…"
checkbox input "true"
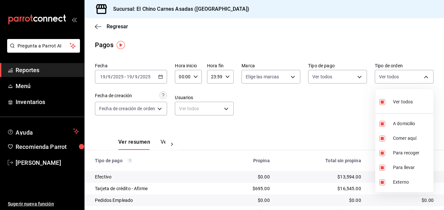
click at [325, 113] on div at bounding box center [222, 105] width 444 height 210
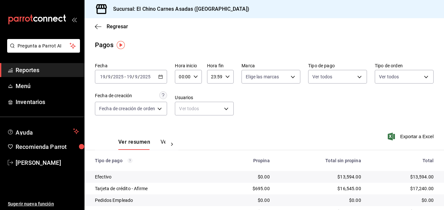
click at [162, 77] on icon "button" at bounding box center [160, 76] width 5 height 5
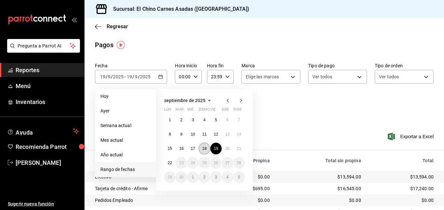
click at [203, 149] on abbr "18" at bounding box center [204, 148] width 4 height 5
click at [202, 148] on abbr "18" at bounding box center [204, 148] width 4 height 5
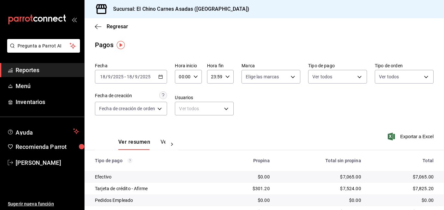
click at [162, 74] on icon "button" at bounding box center [160, 76] width 5 height 5
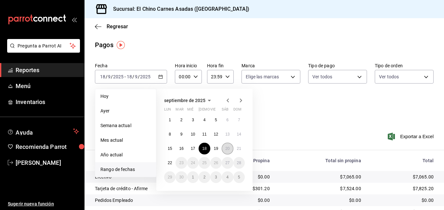
click at [227, 148] on abbr "20" at bounding box center [227, 148] width 4 height 5
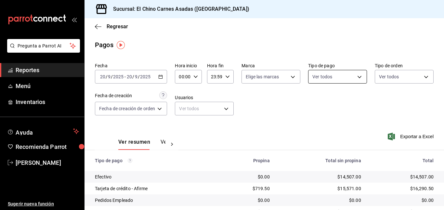
click at [334, 76] on body "Pregunta a Parrot AI Reportes Menú Inventarios Ayuda Recomienda Parrot Mayte To…" at bounding box center [222, 105] width 444 height 210
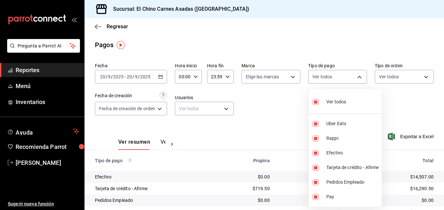
click at [316, 102] on input "checkbox" at bounding box center [315, 102] width 6 height 6
checkbox input "false"
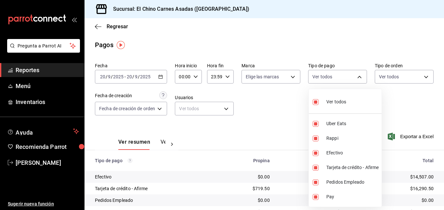
checkbox input "false"
click at [316, 166] on input "checkbox" at bounding box center [315, 168] width 6 height 6
checkbox input "true"
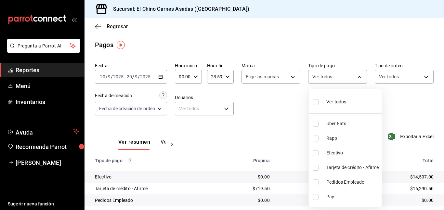
type input "911facc3-db66-4f96-9396-e27ce013f68a"
click at [383, 79] on div at bounding box center [222, 105] width 444 height 210
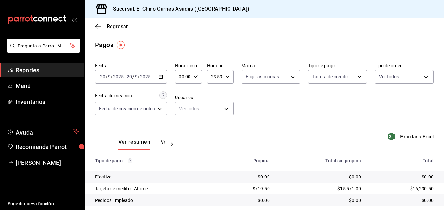
click at [383, 79] on body "Pregunta a Parrot AI Reportes Menú Inventarios Ayuda Recomienda Parrot Mayte To…" at bounding box center [222, 105] width 444 height 210
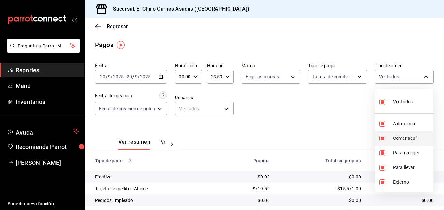
click at [382, 137] on input "checkbox" at bounding box center [382, 138] width 6 height 6
checkbox input "false"
type input "97cbf8b1-65ca-4e3d-86af-5eaa739a991f,9184a79c-109f-4a06-b406-e1ad067f52b1,26f01…"
checkbox input "false"
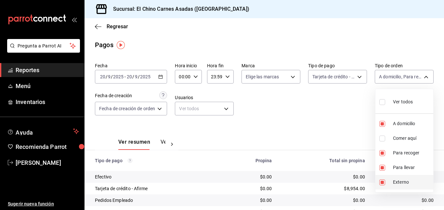
click at [384, 180] on input "checkbox" at bounding box center [382, 182] width 6 height 6
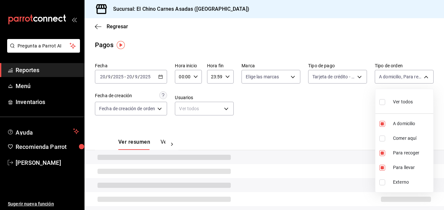
click at [345, 103] on div at bounding box center [222, 105] width 444 height 210
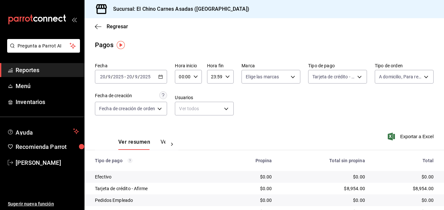
click at [390, 133] on icon "button" at bounding box center [390, 136] width 7 height 8
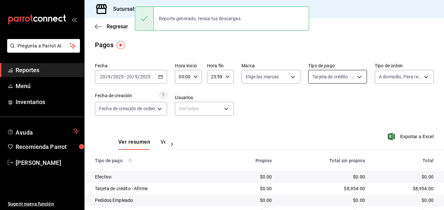
click at [340, 81] on body "Pregunta a Parrot AI Reportes Menú Inventarios Ayuda Recomienda Parrot Mayte To…" at bounding box center [222, 105] width 444 height 210
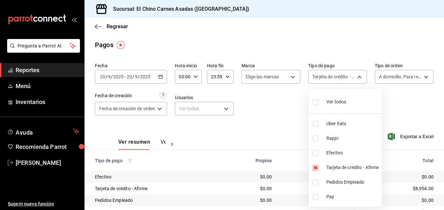
click at [315, 165] on input "checkbox" at bounding box center [315, 168] width 6 height 6
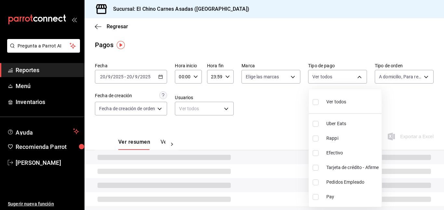
click at [313, 150] on input "checkbox" at bounding box center [315, 153] width 6 height 6
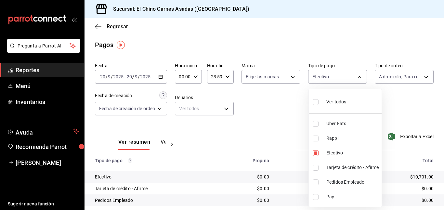
click at [281, 118] on div at bounding box center [222, 105] width 444 height 210
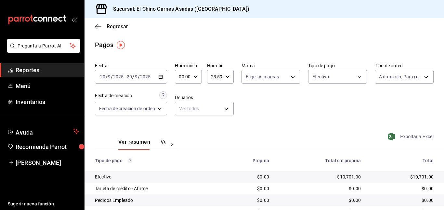
click at [395, 133] on span "Exportar a Excel" at bounding box center [411, 136] width 44 height 8
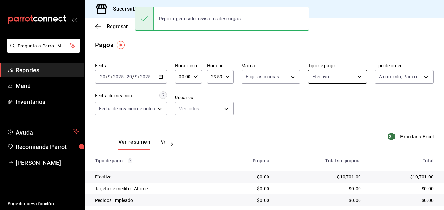
click at [343, 72] on body "Pregunta a Parrot AI Reportes Menú Inventarios Ayuda Recomienda Parrot Mayte To…" at bounding box center [222, 105] width 444 height 210
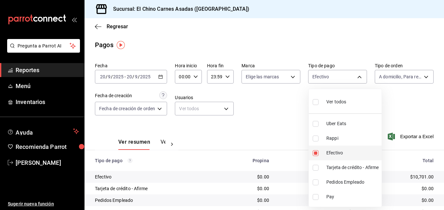
click at [315, 151] on input "checkbox" at bounding box center [315, 153] width 6 height 6
click at [316, 139] on input "checkbox" at bounding box center [315, 138] width 6 height 6
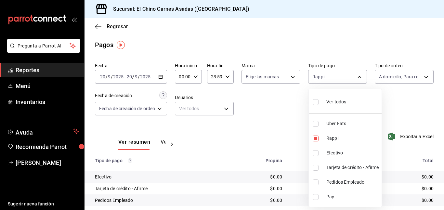
click at [316, 124] on input "checkbox" at bounding box center [315, 124] width 6 height 6
click at [390, 78] on div at bounding box center [222, 105] width 444 height 210
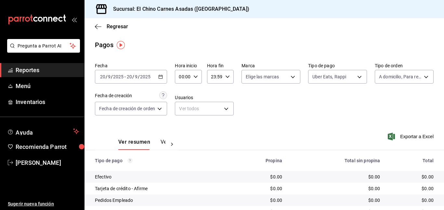
click at [390, 78] on body "Pregunta a Parrot AI Reportes Menú Inventarios Ayuda Recomienda Parrot Mayte To…" at bounding box center [222, 105] width 444 height 210
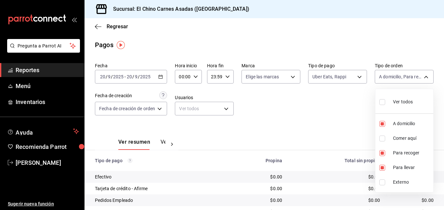
click at [393, 100] on span "Ver todos" at bounding box center [403, 101] width 20 height 7
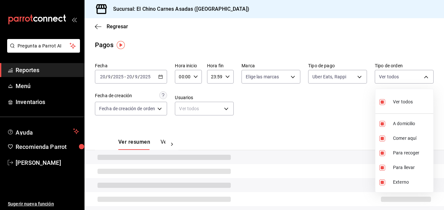
click at [318, 113] on div at bounding box center [222, 105] width 444 height 210
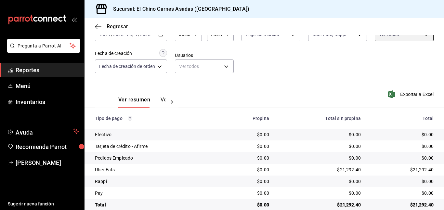
scroll to position [53, 0]
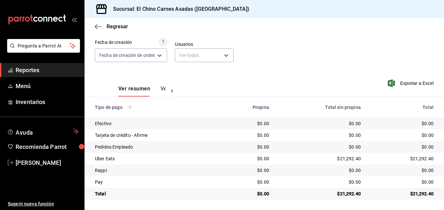
click at [392, 84] on icon "button" at bounding box center [390, 83] width 7 height 8
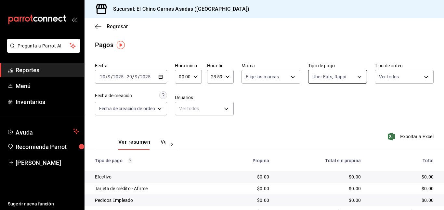
click at [337, 75] on body "Pregunta a Parrot AI Reportes Menú Inventarios Ayuda Recomienda Parrot Mayte To…" at bounding box center [222, 105] width 444 height 210
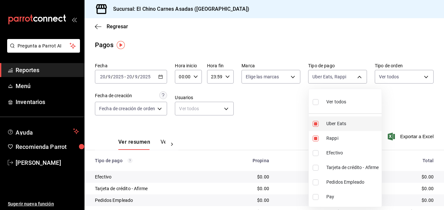
click at [316, 121] on input "checkbox" at bounding box center [315, 124] width 6 height 6
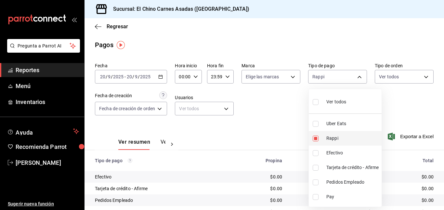
click at [314, 137] on input "checkbox" at bounding box center [315, 138] width 6 height 6
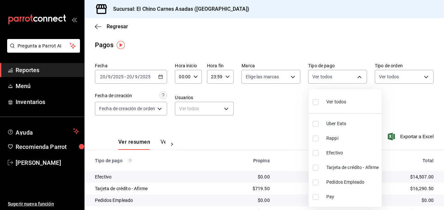
click at [318, 165] on input "checkbox" at bounding box center [315, 168] width 6 height 6
click at [385, 74] on div at bounding box center [222, 105] width 444 height 210
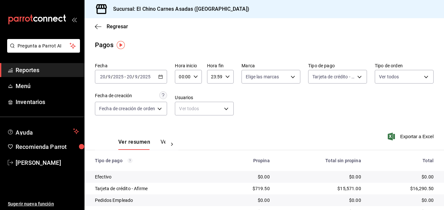
click at [385, 74] on body "Pregunta a Parrot AI Reportes Menú Inventarios Ayuda Recomienda Parrot Mayte To…" at bounding box center [222, 105] width 444 height 210
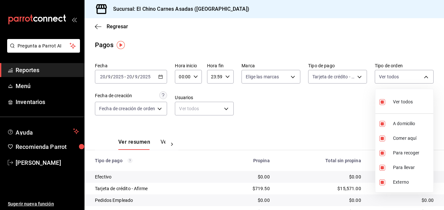
click at [382, 101] on input "checkbox" at bounding box center [382, 102] width 6 height 6
click at [383, 136] on input "checkbox" at bounding box center [382, 138] width 6 height 6
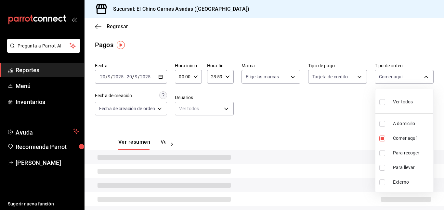
click at [344, 115] on div at bounding box center [222, 105] width 444 height 210
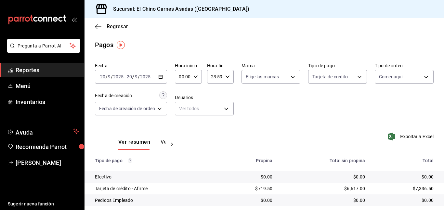
click at [391, 136] on icon "button" at bounding box center [390, 136] width 7 height 8
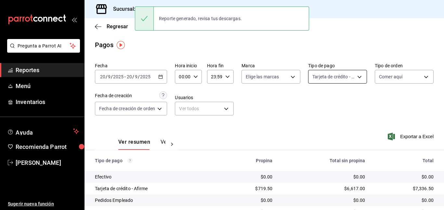
click at [341, 74] on body "Pregunta a Parrot AI Reportes Menú Inventarios Ayuda Recomienda Parrot Mayte To…" at bounding box center [222, 105] width 444 height 210
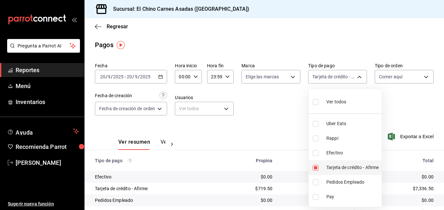
click at [317, 166] on input "checkbox" at bounding box center [315, 168] width 6 height 6
click at [316, 153] on input "checkbox" at bounding box center [315, 153] width 6 height 6
click at [405, 104] on div at bounding box center [222, 105] width 444 height 210
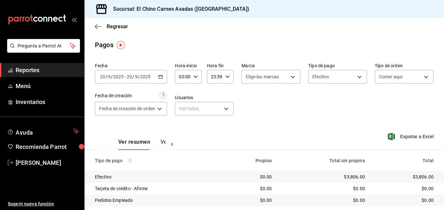
click at [394, 135] on icon "button" at bounding box center [390, 136] width 7 height 8
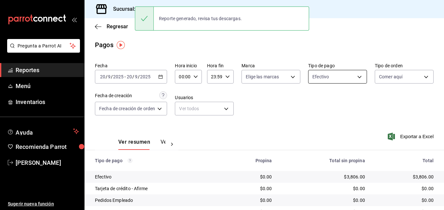
click at [330, 76] on body "Pregunta a Parrot AI Reportes Menú Inventarios Ayuda Recomienda Parrot Mayte To…" at bounding box center [222, 105] width 444 height 210
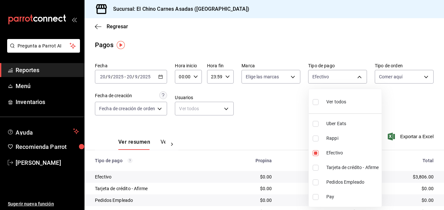
click at [333, 100] on span "Ver todos" at bounding box center [336, 101] width 20 height 7
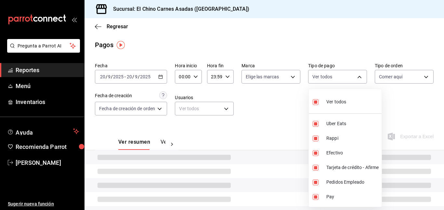
click at [391, 78] on div at bounding box center [222, 105] width 444 height 210
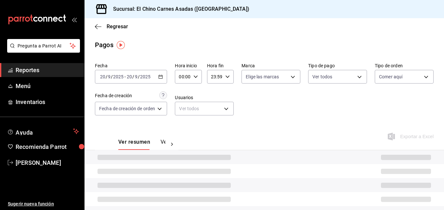
click at [391, 78] on body "Pregunta a Parrot AI Reportes Menú Inventarios Ayuda Recomienda Parrot Mayte To…" at bounding box center [222, 105] width 444 height 210
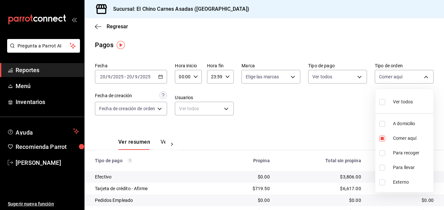
click at [393, 104] on span "Ver todos" at bounding box center [403, 101] width 20 height 7
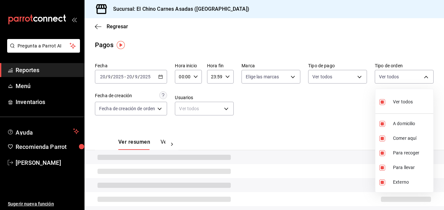
click at [354, 107] on div at bounding box center [222, 105] width 444 height 210
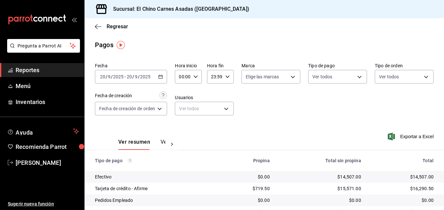
click at [162, 75] on \(Stroke\) "button" at bounding box center [160, 77] width 4 height 4
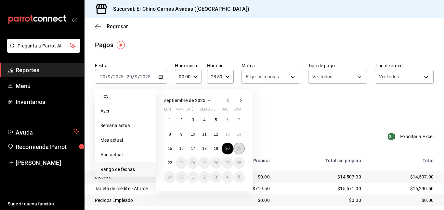
click at [237, 146] on abbr "21" at bounding box center [239, 148] width 4 height 5
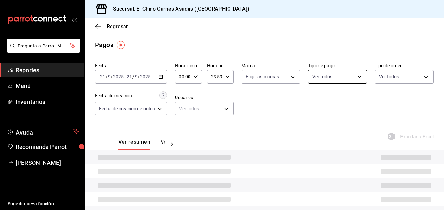
click at [323, 69] on body "Pregunta a Parrot AI Reportes Menú Inventarios Ayuda Recomienda Parrot Mayte To…" at bounding box center [222, 105] width 444 height 210
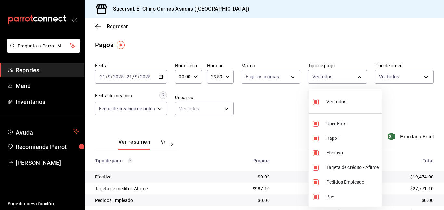
click at [316, 101] on input "checkbox" at bounding box center [315, 102] width 6 height 6
click at [315, 167] on input "checkbox" at bounding box center [315, 168] width 6 height 6
click at [388, 72] on div at bounding box center [222, 105] width 444 height 210
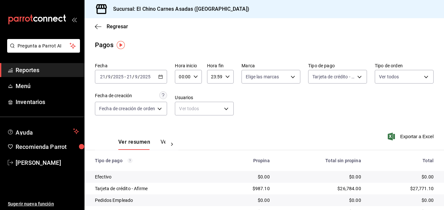
click at [388, 72] on body "Pregunta a Parrot AI Reportes Menú Inventarios Ayuda Recomienda Parrot Mayte To…" at bounding box center [222, 105] width 444 height 210
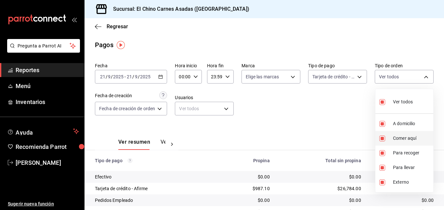
click at [382, 136] on input "checkbox" at bounding box center [382, 138] width 6 height 6
click at [384, 180] on input "checkbox" at bounding box center [382, 182] width 6 height 6
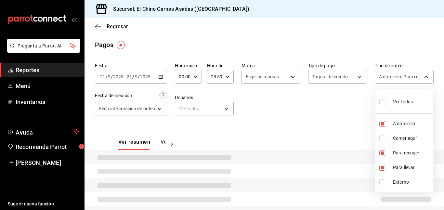
click at [336, 116] on div at bounding box center [222, 105] width 444 height 210
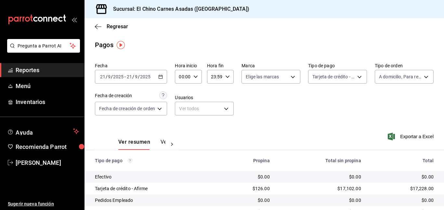
click at [392, 136] on icon "button" at bounding box center [390, 136] width 7 height 8
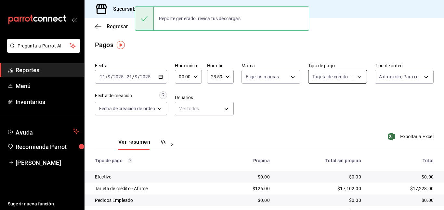
click at [326, 74] on body "Pregunta a Parrot AI Reportes Menú Inventarios Ayuda Recomienda Parrot Mayte To…" at bounding box center [222, 105] width 444 height 210
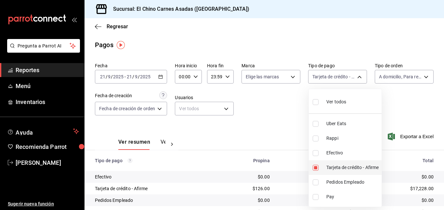
click at [317, 166] on input "checkbox" at bounding box center [315, 168] width 6 height 6
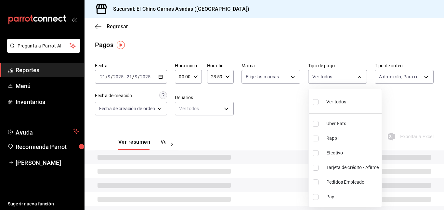
click at [315, 153] on input "checkbox" at bounding box center [315, 153] width 6 height 6
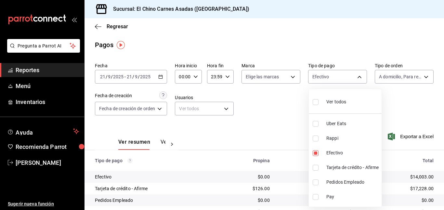
click at [294, 131] on div at bounding box center [222, 105] width 444 height 210
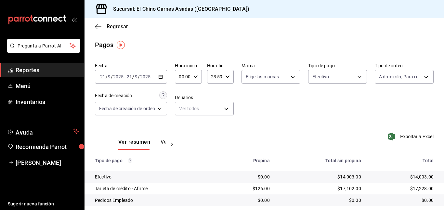
click at [392, 134] on icon "button" at bounding box center [390, 136] width 7 height 8
click at [346, 74] on body "Pregunta a Parrot AI Reportes Menú Inventarios Ayuda Recomienda Parrot Mayte To…" at bounding box center [222, 105] width 444 height 210
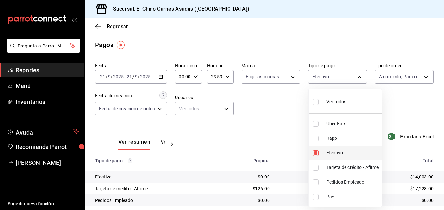
click at [314, 150] on input "checkbox" at bounding box center [315, 153] width 6 height 6
click at [316, 136] on input "checkbox" at bounding box center [315, 138] width 6 height 6
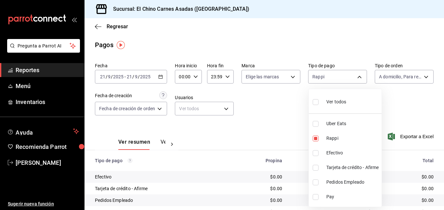
click at [315, 121] on input "checkbox" at bounding box center [315, 124] width 6 height 6
click at [389, 76] on div at bounding box center [222, 105] width 444 height 210
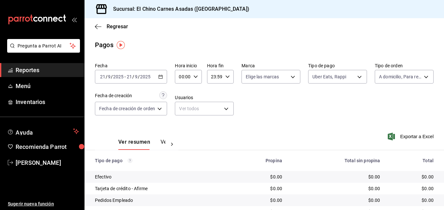
click at [389, 76] on body "Pregunta a Parrot AI Reportes Menú Inventarios Ayuda Recomienda Parrot Mayte To…" at bounding box center [222, 105] width 444 height 210
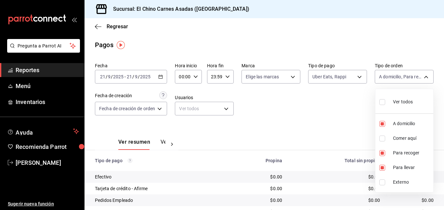
click at [382, 136] on input "checkbox" at bounding box center [382, 138] width 6 height 6
click at [382, 180] on input "checkbox" at bounding box center [382, 182] width 6 height 6
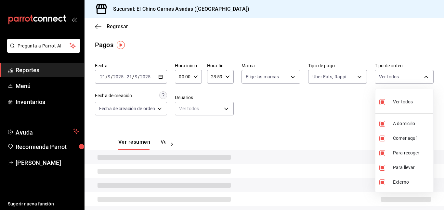
click at [330, 119] on div at bounding box center [222, 105] width 444 height 210
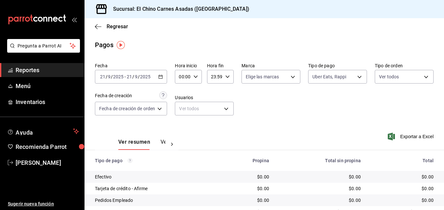
click at [391, 134] on icon "button" at bounding box center [390, 136] width 7 height 8
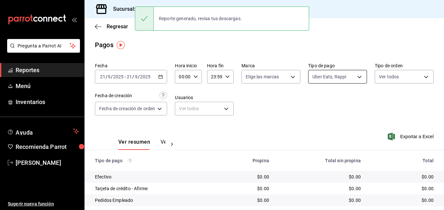
click at [346, 73] on body "Pregunta a Parrot AI Reportes Menú Inventarios Ayuda Recomienda Parrot Mayte To…" at bounding box center [222, 105] width 444 height 210
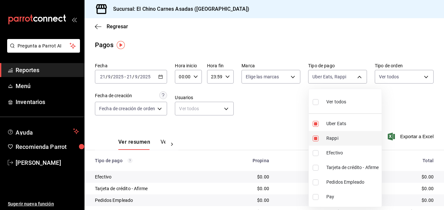
click at [315, 137] on input "checkbox" at bounding box center [315, 138] width 6 height 6
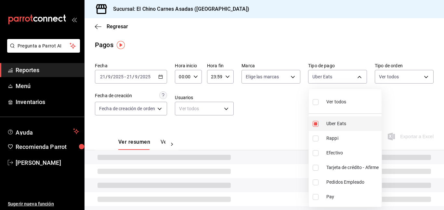
click at [314, 123] on input "checkbox" at bounding box center [315, 124] width 6 height 6
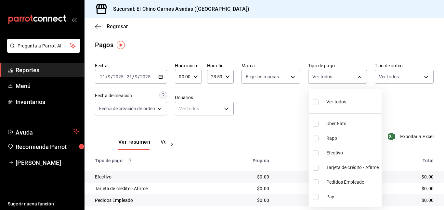
click at [315, 165] on input "checkbox" at bounding box center [315, 168] width 6 height 6
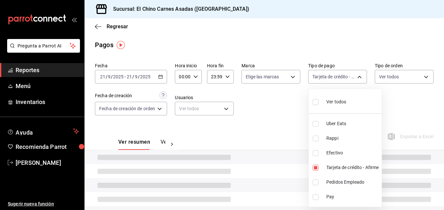
click at [394, 101] on div at bounding box center [222, 105] width 444 height 210
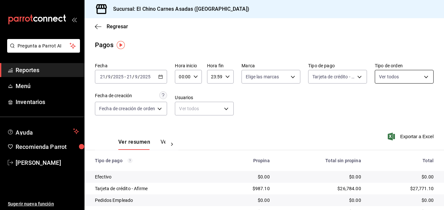
click at [391, 73] on body "Pregunta a Parrot AI Reportes Menú Inventarios Ayuda Recomienda Parrot Mayte To…" at bounding box center [222, 105] width 444 height 210
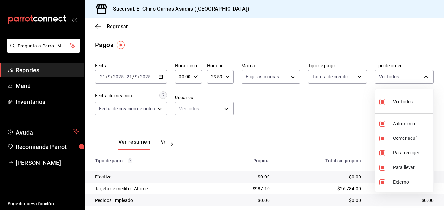
click at [383, 100] on input "checkbox" at bounding box center [382, 102] width 6 height 6
click at [382, 139] on input "checkbox" at bounding box center [382, 138] width 6 height 6
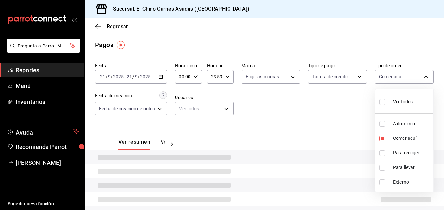
click at [353, 119] on div at bounding box center [222, 105] width 444 height 210
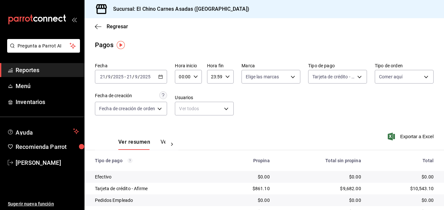
click at [393, 137] on icon "button" at bounding box center [390, 136] width 7 height 8
click at [393, 137] on span "Exportando a excel..." at bounding box center [407, 136] width 53 height 6
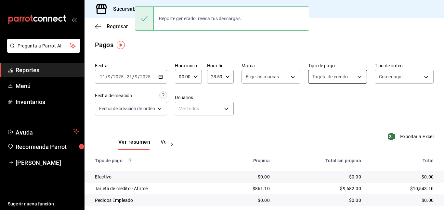
click at [333, 75] on body "Pregunta a Parrot AI Reportes Menú Inventarios Ayuda Recomienda Parrot Mayte To…" at bounding box center [222, 105] width 444 height 210
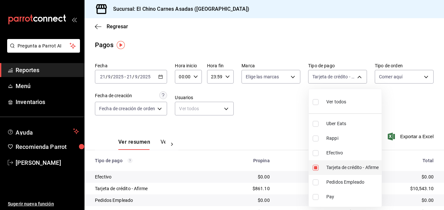
click at [315, 167] on input "checkbox" at bounding box center [315, 168] width 6 height 6
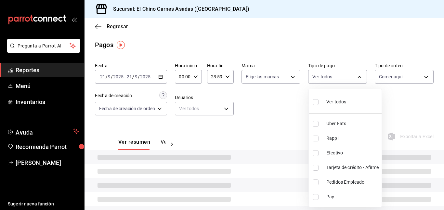
click at [315, 150] on input "checkbox" at bounding box center [315, 153] width 6 height 6
click at [260, 107] on div at bounding box center [222, 105] width 444 height 210
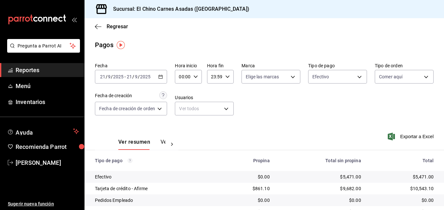
click at [390, 133] on icon "button" at bounding box center [390, 136] width 7 height 8
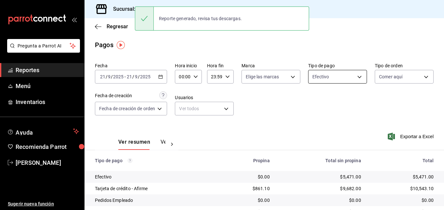
click at [332, 77] on body "Pregunta a Parrot AI Reportes Menú Inventarios Ayuda Recomienda Parrot Mayte To…" at bounding box center [222, 105] width 444 height 210
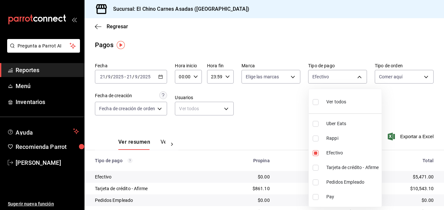
click at [337, 105] on span "Ver todos" at bounding box center [336, 101] width 20 height 7
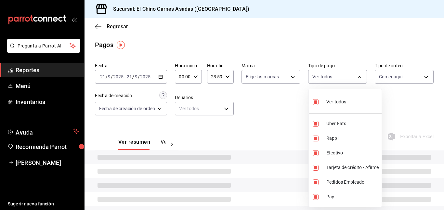
click at [394, 77] on div at bounding box center [222, 105] width 444 height 210
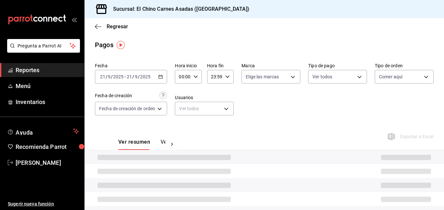
click at [394, 77] on body "Pregunta a Parrot AI Reportes Menú Inventarios Ayuda Recomienda Parrot Mayte To…" at bounding box center [222, 105] width 444 height 210
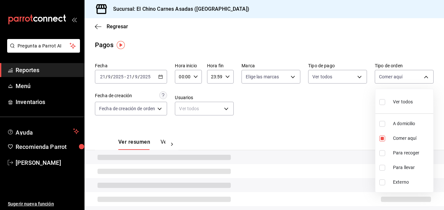
click at [394, 102] on span "Ver todos" at bounding box center [403, 101] width 20 height 7
click at [332, 118] on div at bounding box center [222, 105] width 444 height 210
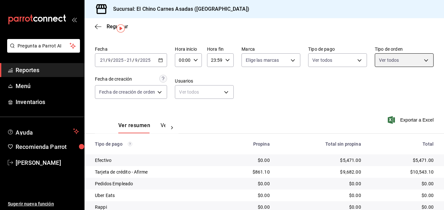
scroll to position [18, 0]
